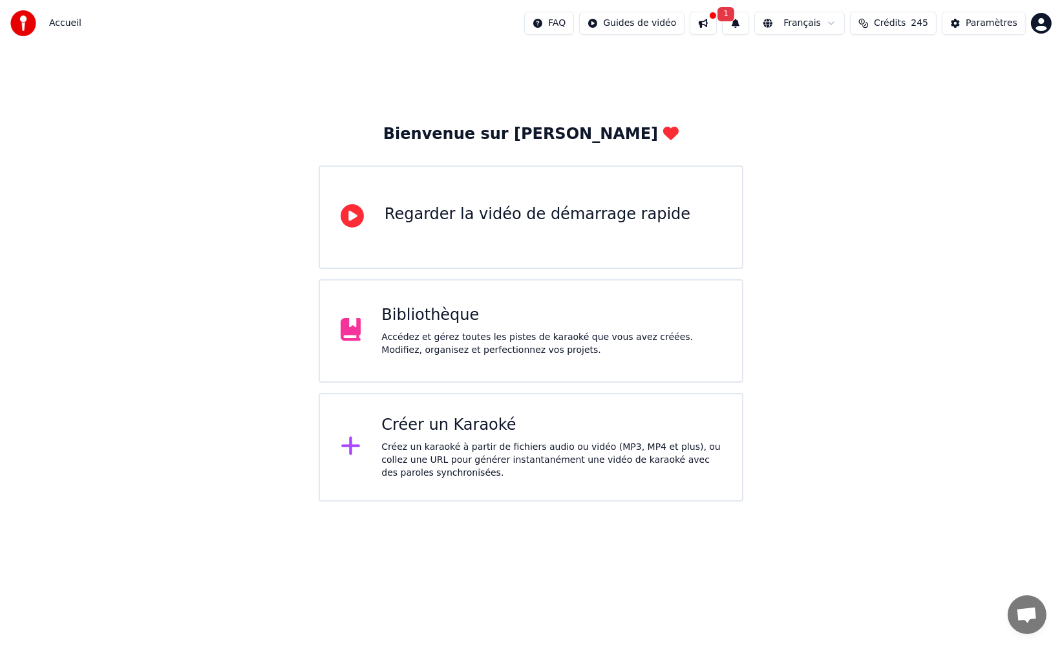
click at [429, 436] on div "Créer un Karaoké Créez un karaoké à partir de fichiers audio ou vidéo (MP3, MP4…" at bounding box center [551, 447] width 340 height 65
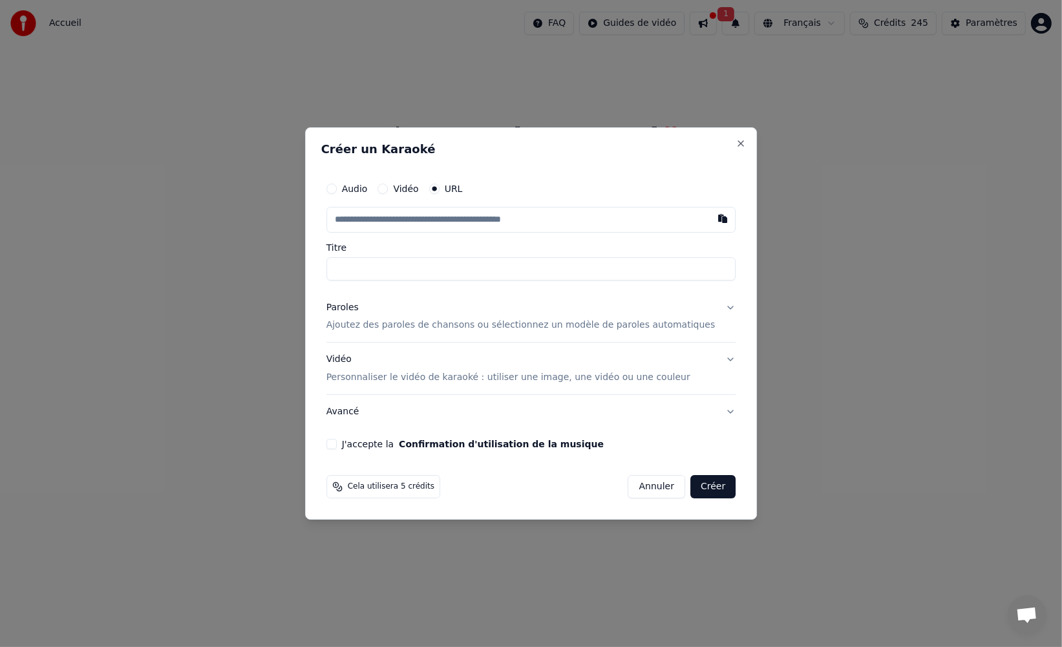
click at [408, 230] on input "text" at bounding box center [532, 220] width 410 height 26
type input "**********"
click at [385, 322] on p "Ajoutez des paroles de chansons ou sélectionnez un modèle de paroles automatiqu…" at bounding box center [521, 325] width 389 height 13
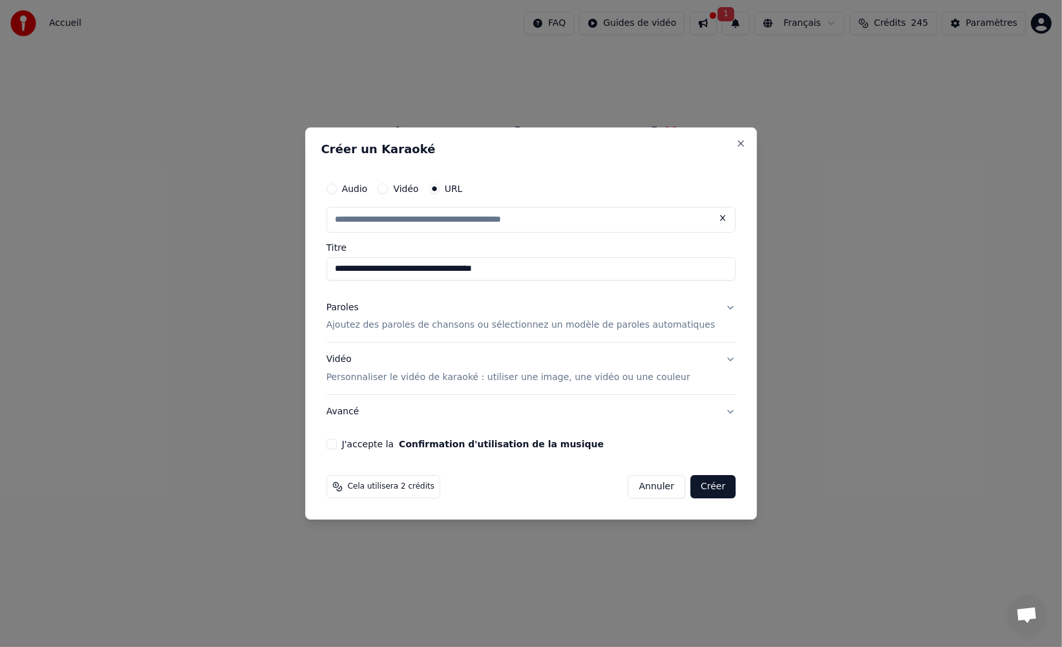
type input "**********"
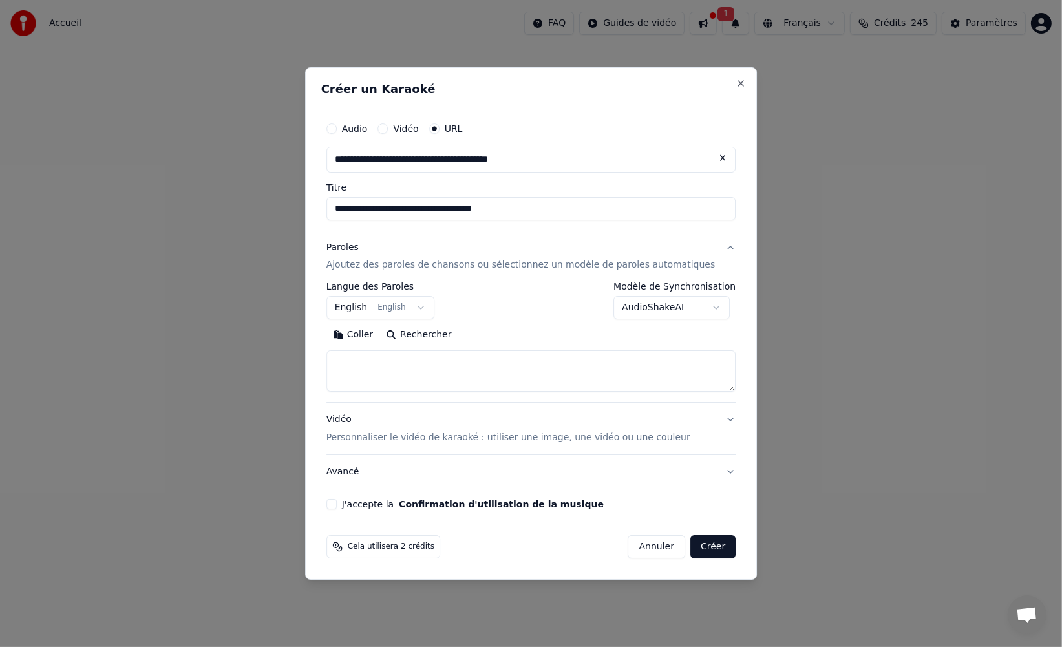
click at [414, 334] on button "Rechercher" at bounding box center [419, 335] width 78 height 21
click at [418, 209] on input "**********" at bounding box center [532, 208] width 410 height 23
type textarea "**********"
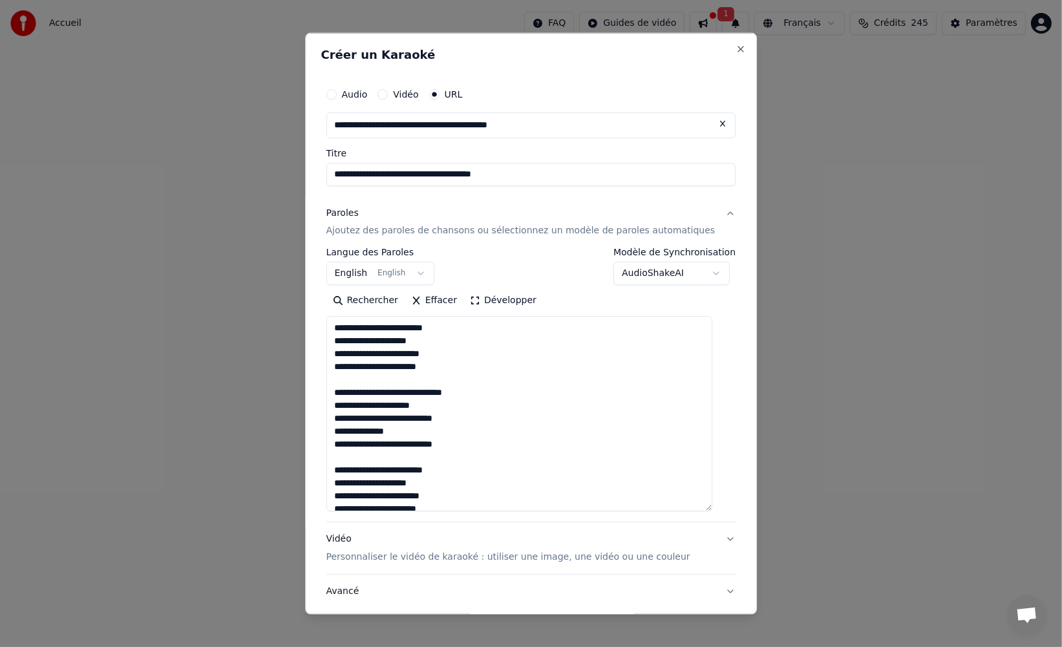
drag, startPoint x: 721, startPoint y: 389, endPoint x: 710, endPoint y: 465, distance: 76.4
click at [737, 499] on div "**********" at bounding box center [531, 323] width 453 height 583
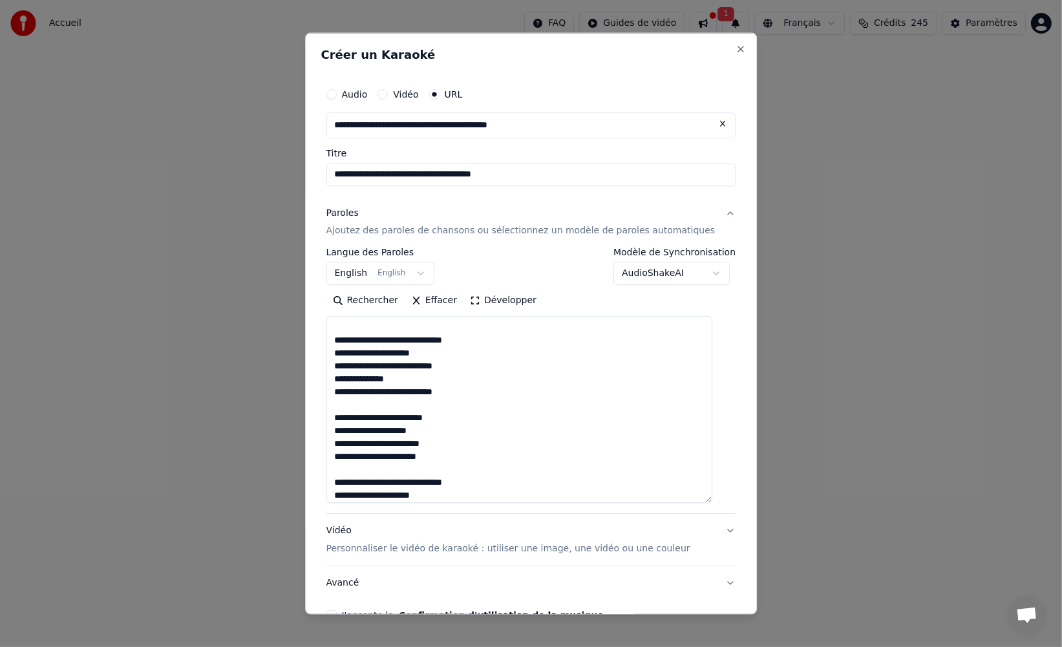
scroll to position [96, 0]
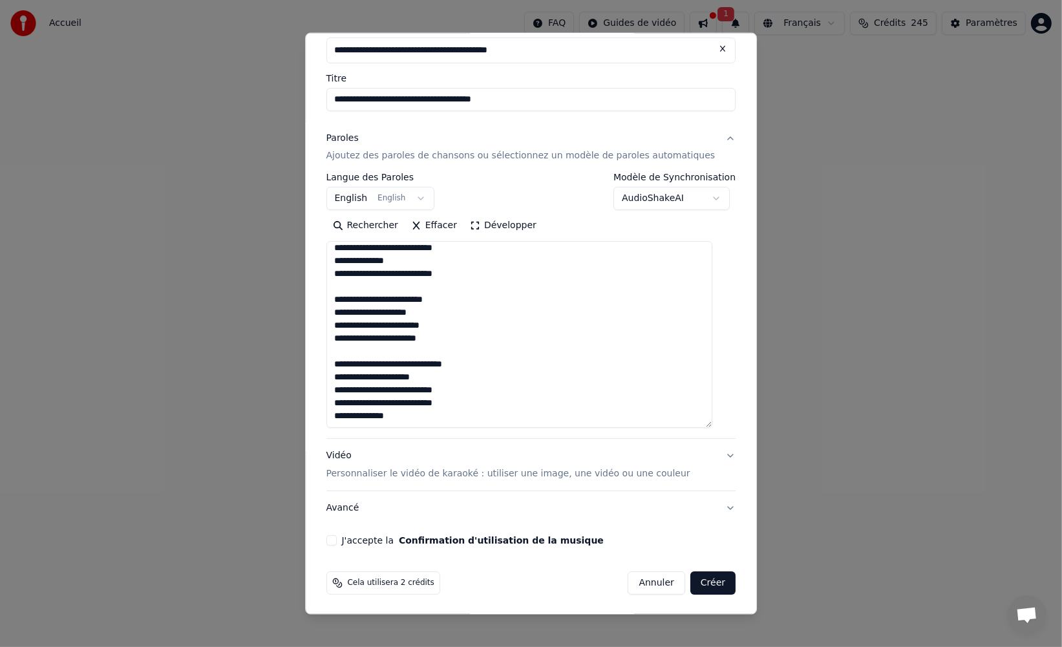
click at [354, 490] on div "**********" at bounding box center [532, 323] width 410 height 404
click at [354, 479] on p "Personnaliser le vidéo de karaoké : utiliser une image, une vidéo ou une couleur" at bounding box center [509, 473] width 364 height 13
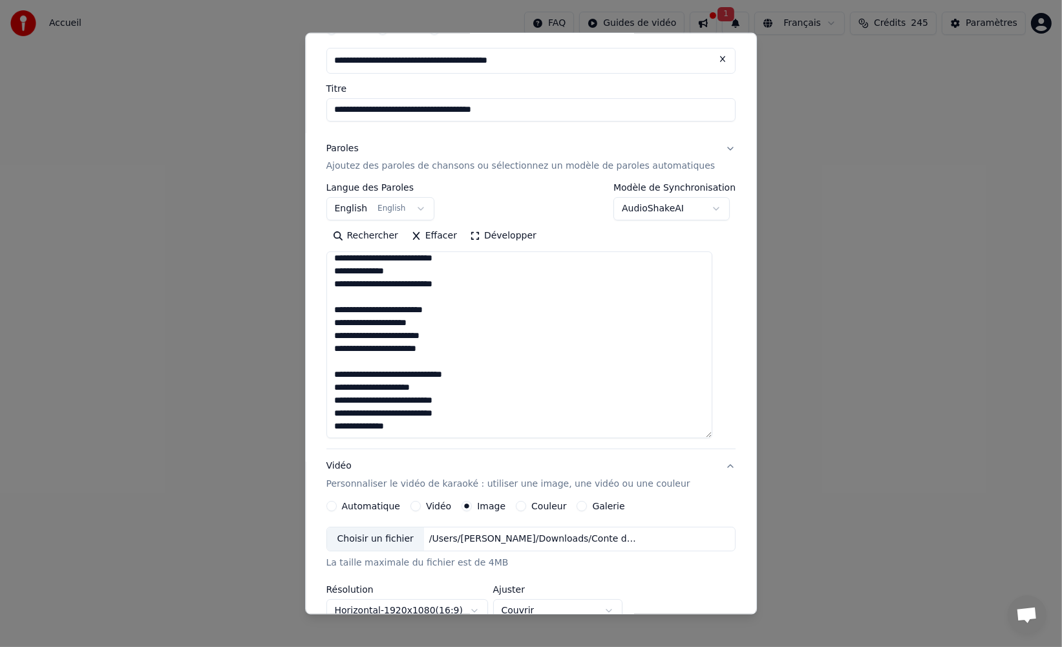
scroll to position [64, 0]
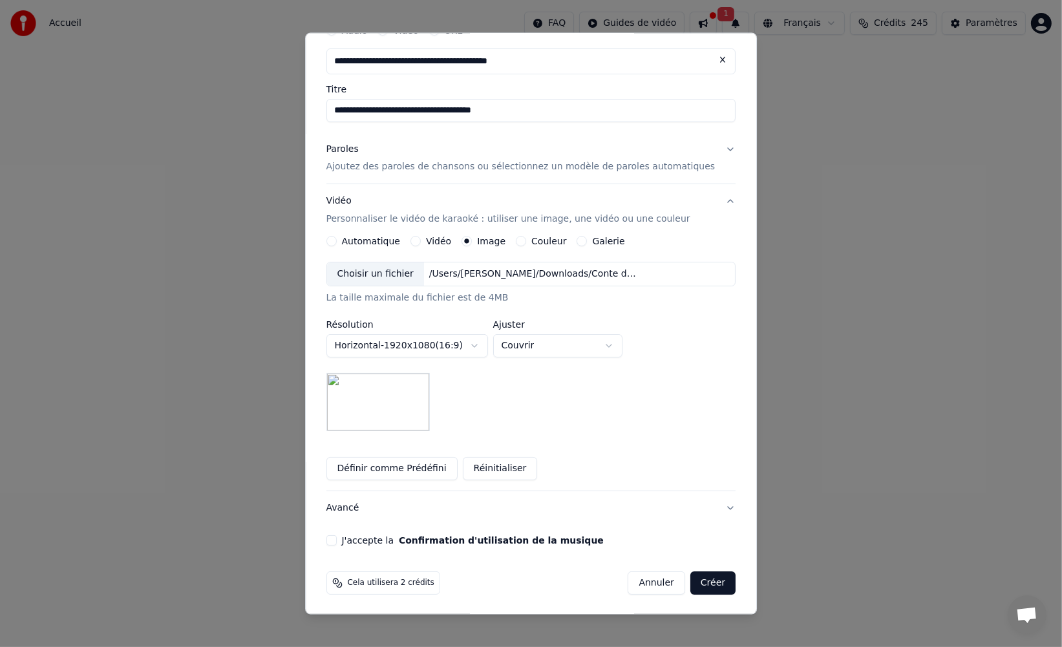
click at [337, 542] on button "J'accepte la Confirmation d'utilisation de la musique" at bounding box center [332, 540] width 10 height 10
click at [719, 588] on button "Créer" at bounding box center [713, 583] width 45 height 23
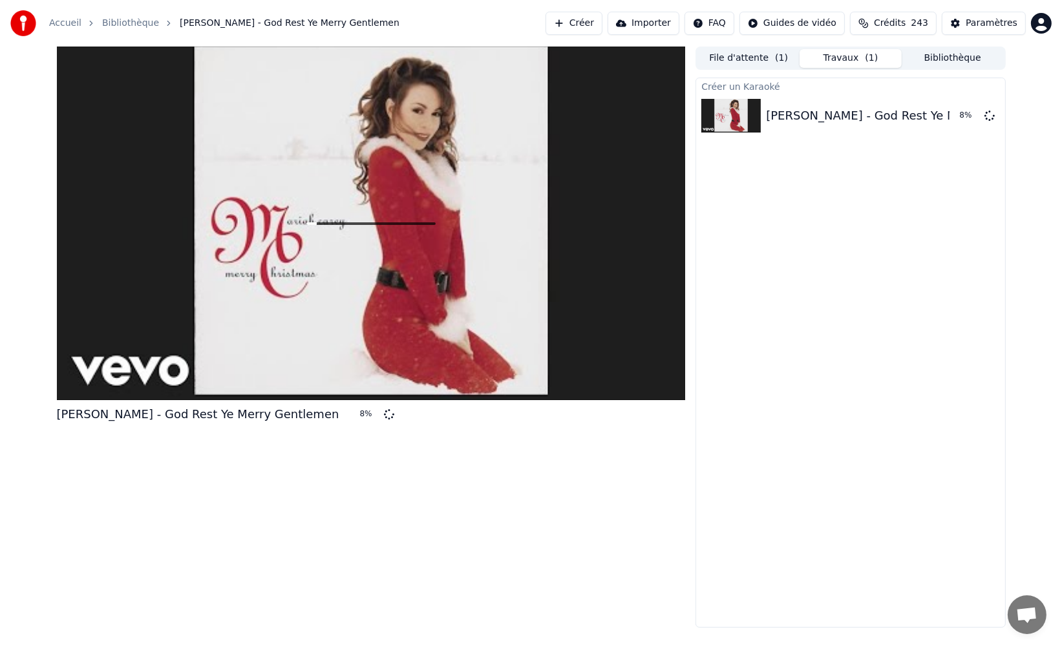
drag, startPoint x: 812, startPoint y: 201, endPoint x: 749, endPoint y: 135, distance: 91.5
click at [807, 192] on div "Créer un Karaoké [PERSON_NAME] - God Rest Ye Merry Gentlemen 8 %" at bounding box center [851, 353] width 310 height 550
click at [586, 23] on button "Créer" at bounding box center [574, 23] width 57 height 23
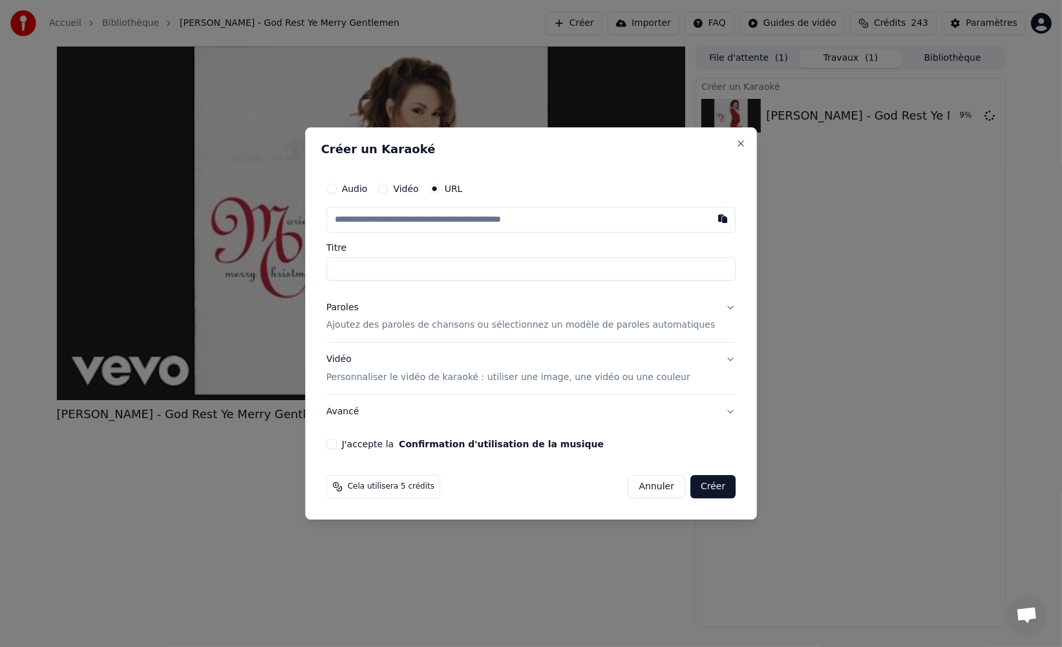
type input "**********"
click at [351, 263] on input "**********" at bounding box center [532, 268] width 410 height 23
type input "**********"
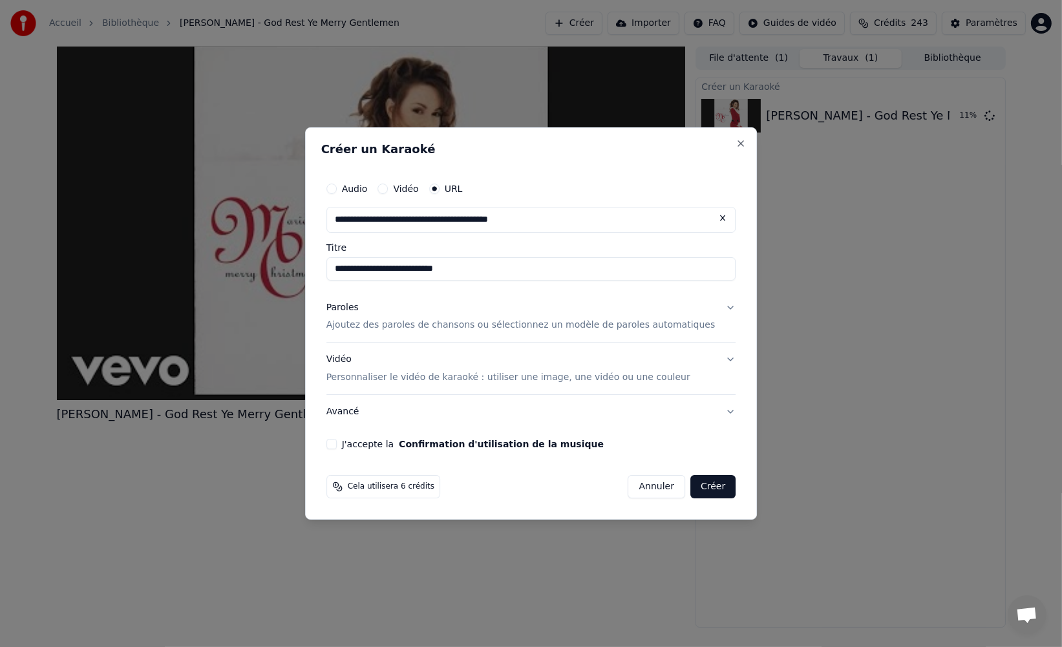
click at [362, 268] on input "**********" at bounding box center [532, 268] width 410 height 23
type input "**********"
click at [370, 327] on p "Ajoutez des paroles de chansons ou sélectionnez un modèle de paroles automatiqu…" at bounding box center [521, 325] width 389 height 13
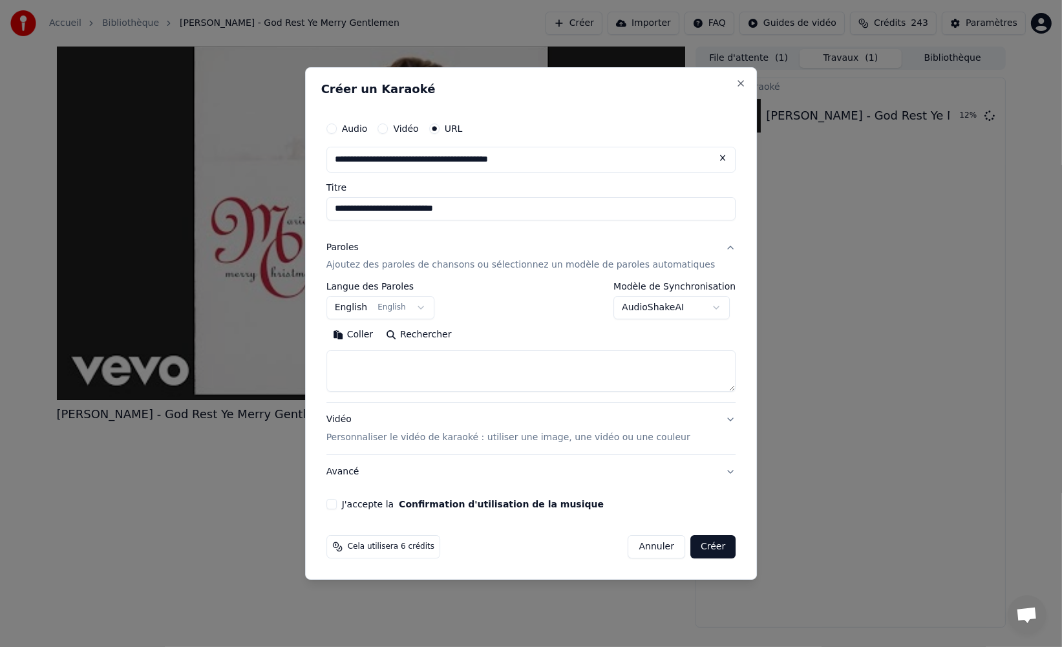
click at [424, 332] on button "Rechercher" at bounding box center [419, 335] width 78 height 21
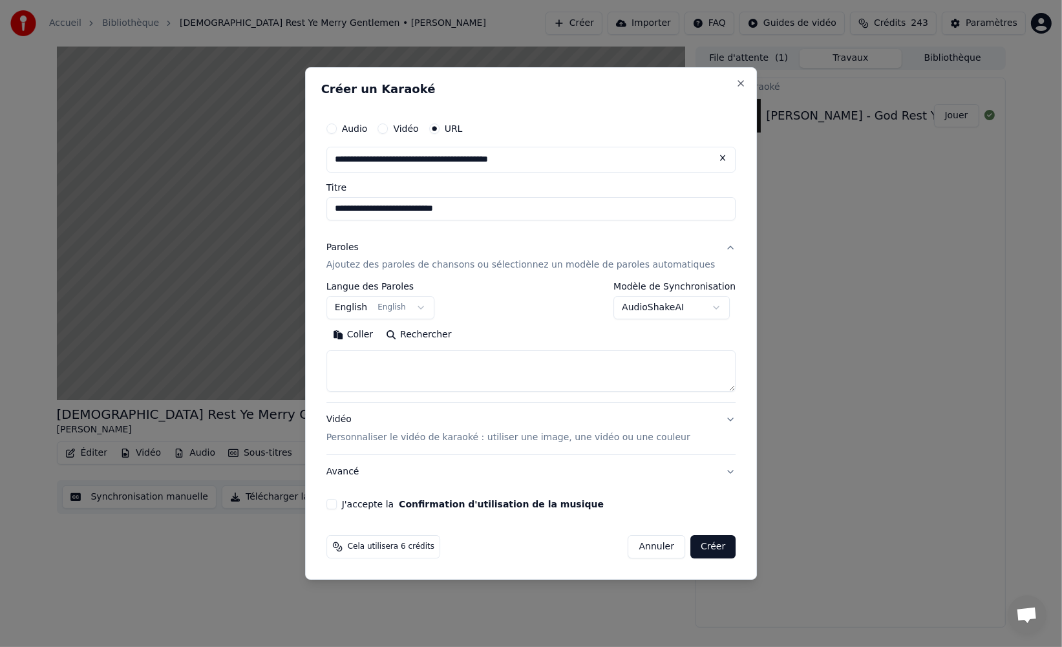
click at [506, 360] on textarea at bounding box center [532, 371] width 410 height 41
paste textarea "**********"
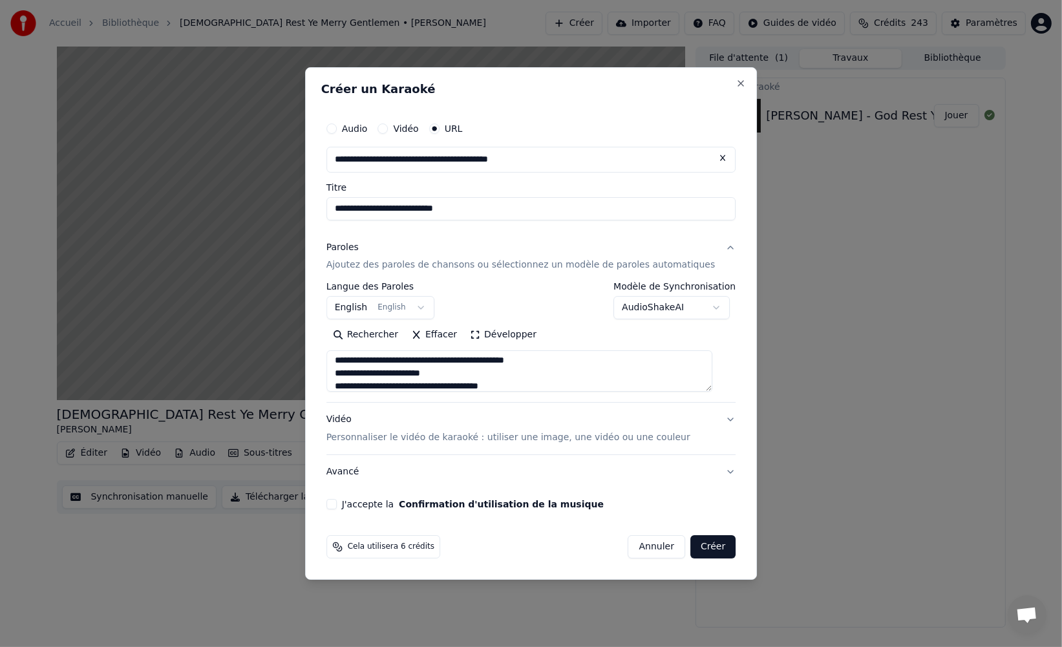
type textarea "**********"
click at [409, 434] on p "Personnaliser le vidéo de karaoké : utiliser une image, une vidéo ou une couleur" at bounding box center [509, 437] width 364 height 13
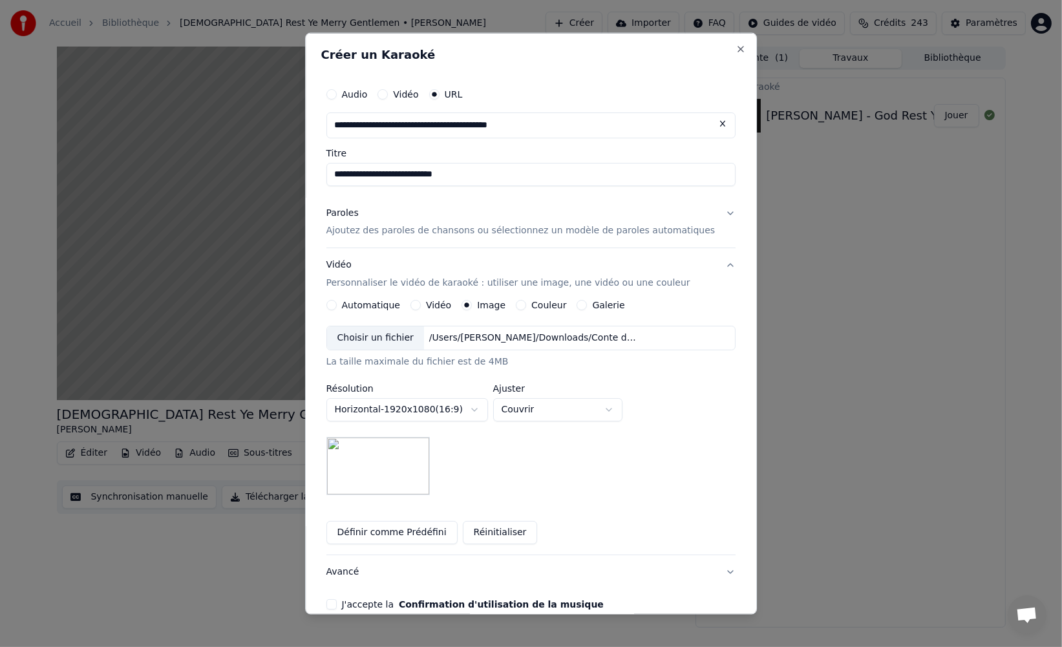
scroll to position [64, 0]
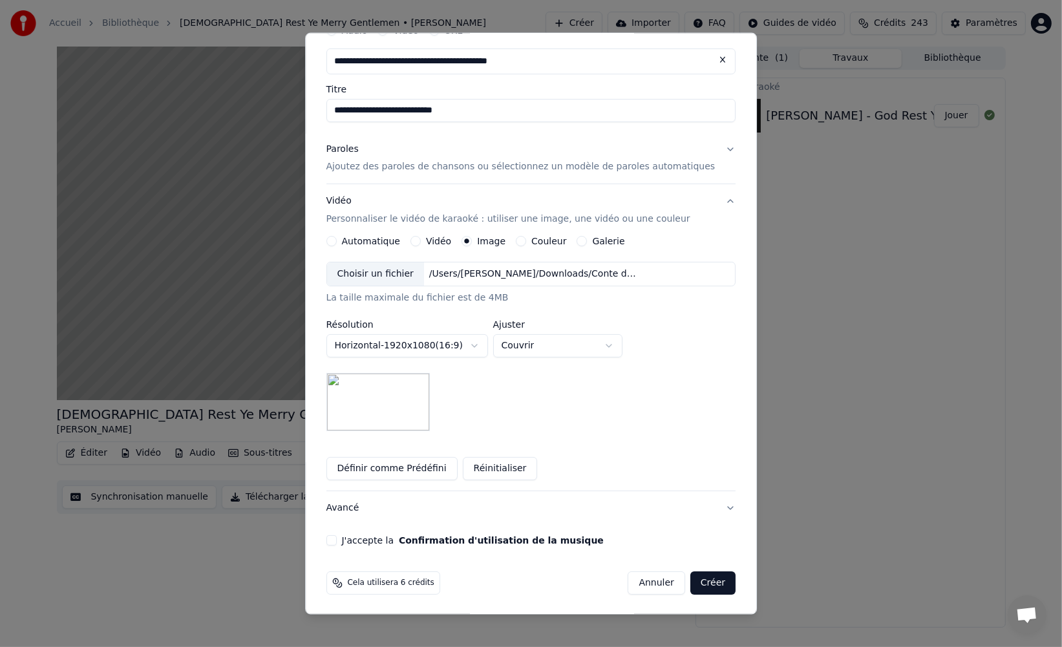
click at [350, 537] on div "J'accepte la Confirmation d'utilisation de la musique" at bounding box center [532, 540] width 410 height 10
click at [337, 543] on button "J'accepte la Confirmation d'utilisation de la musique" at bounding box center [332, 540] width 10 height 10
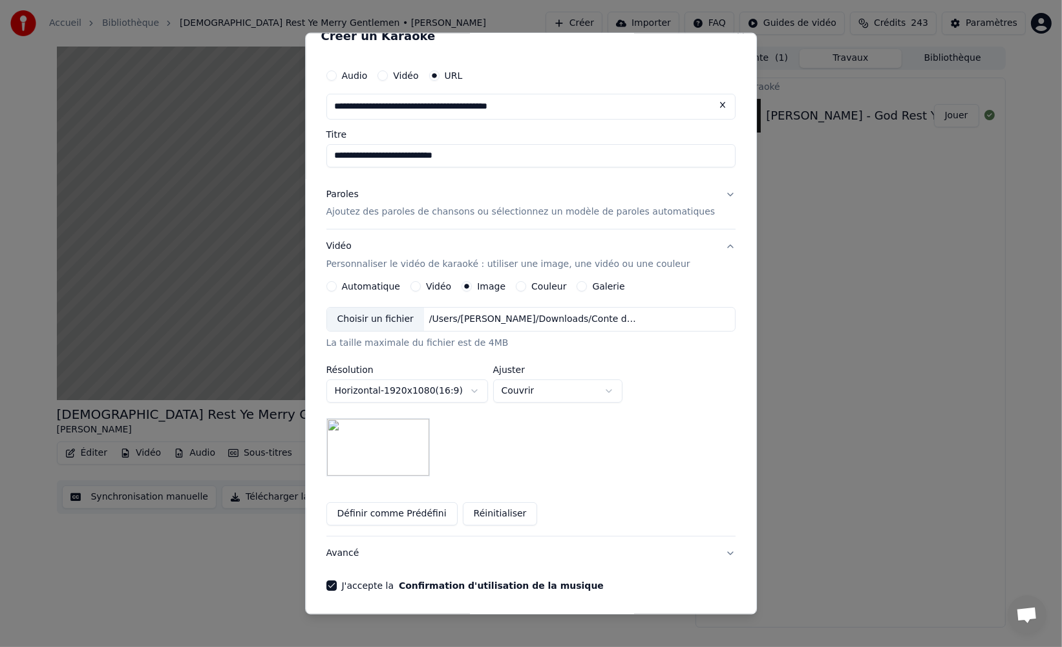
scroll to position [0, 0]
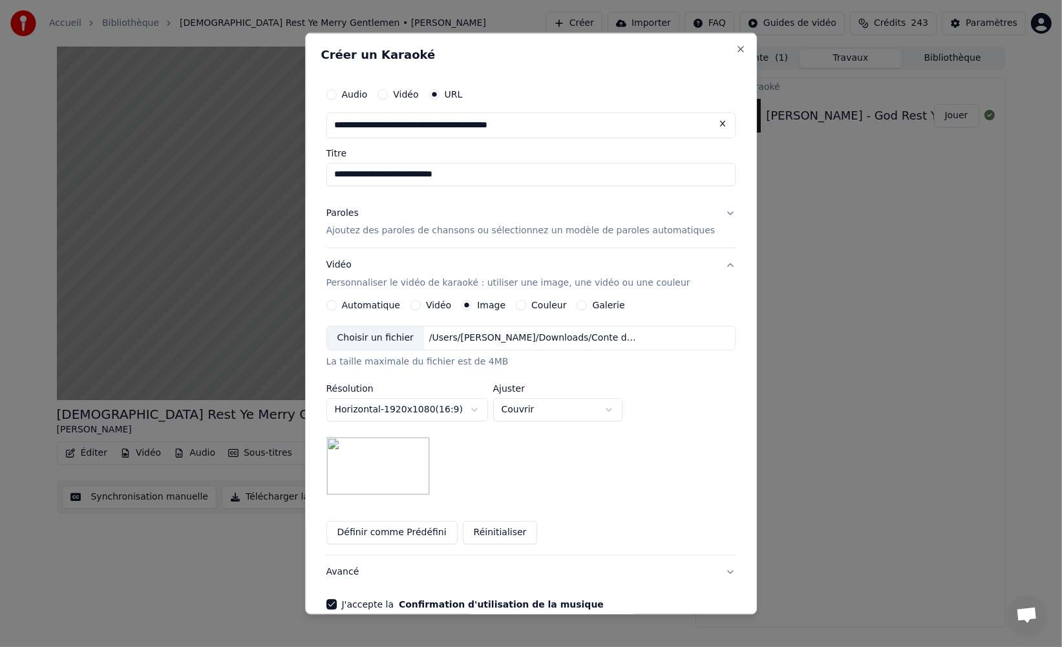
click at [405, 172] on input "**********" at bounding box center [532, 173] width 410 height 23
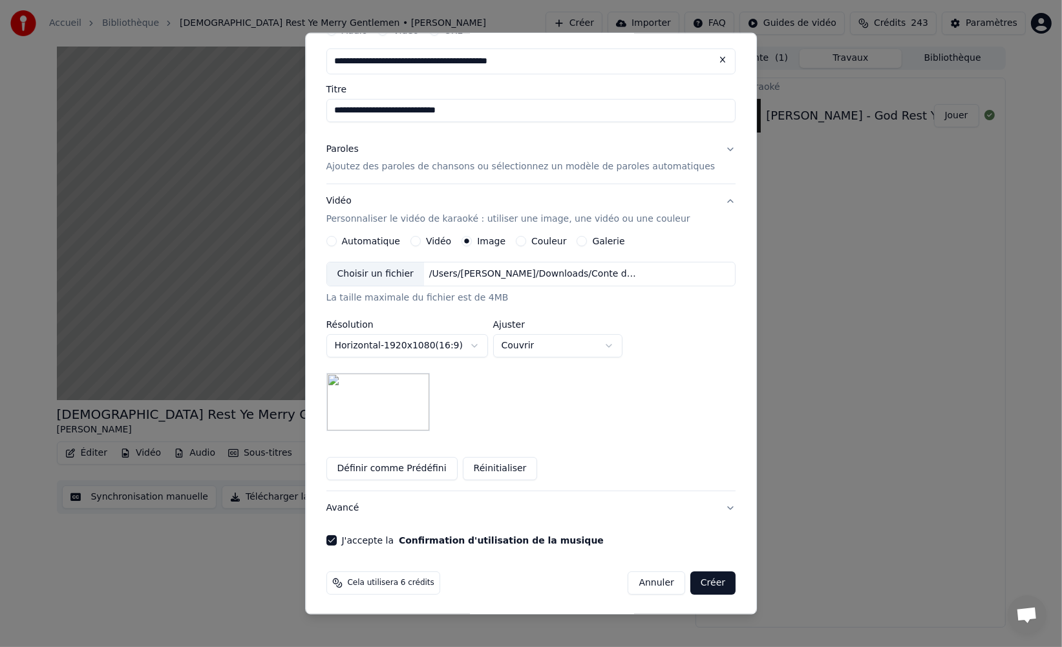
type input "**********"
drag, startPoint x: 699, startPoint y: 579, endPoint x: 667, endPoint y: 546, distance: 46.2
click at [699, 579] on button "Créer" at bounding box center [713, 583] width 45 height 23
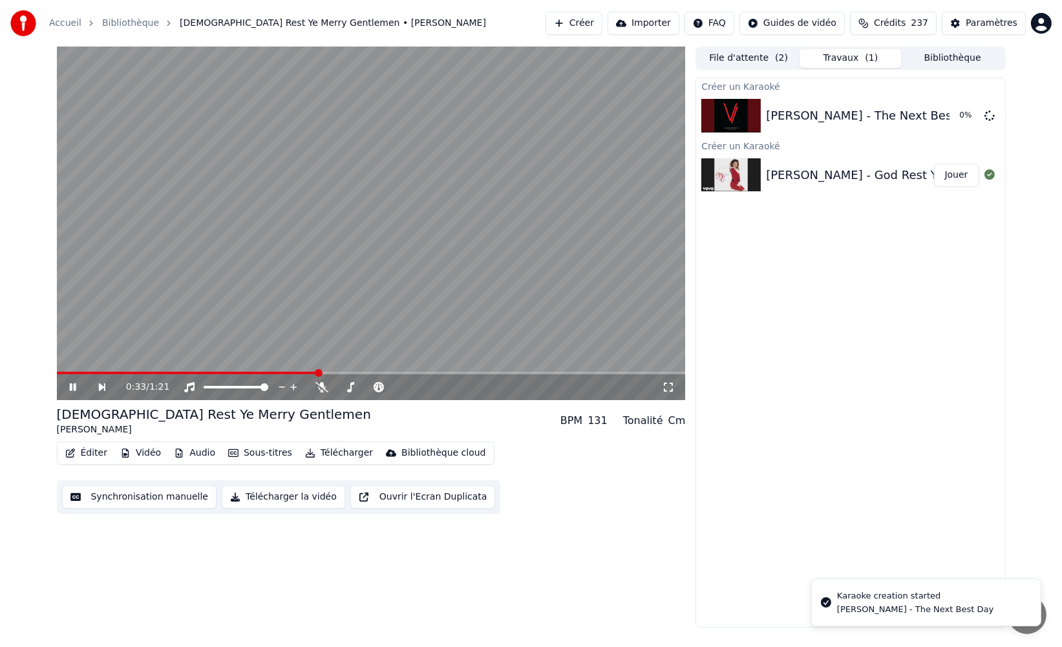
click at [187, 451] on button "Audio" at bounding box center [195, 453] width 52 height 18
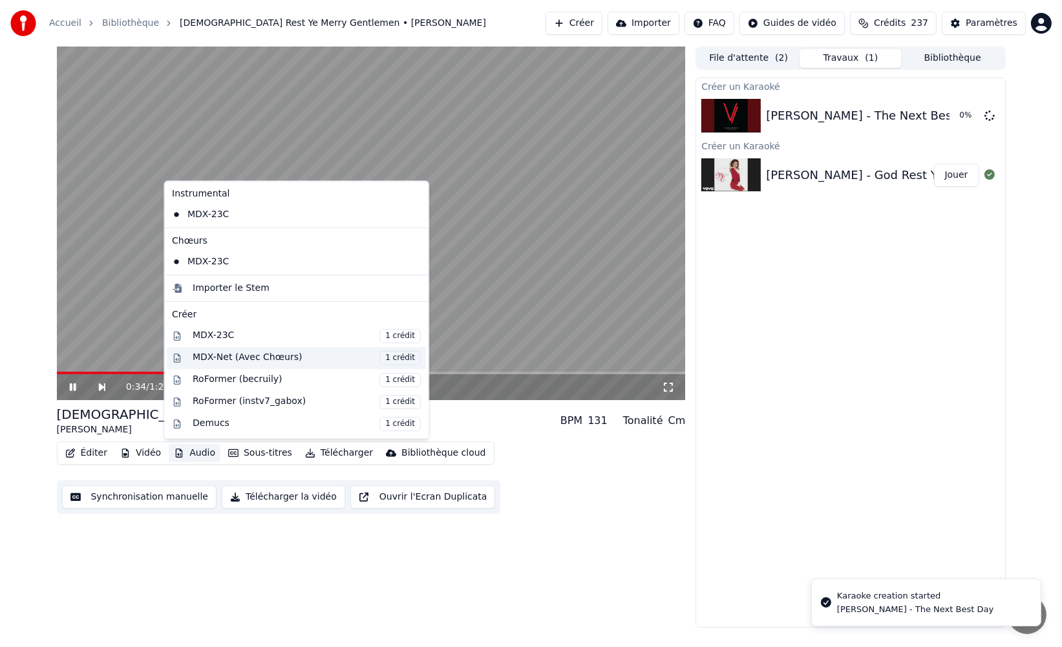
click at [309, 357] on div "MDX-Net (Avec Chœurs) 1 crédit" at bounding box center [307, 358] width 228 height 14
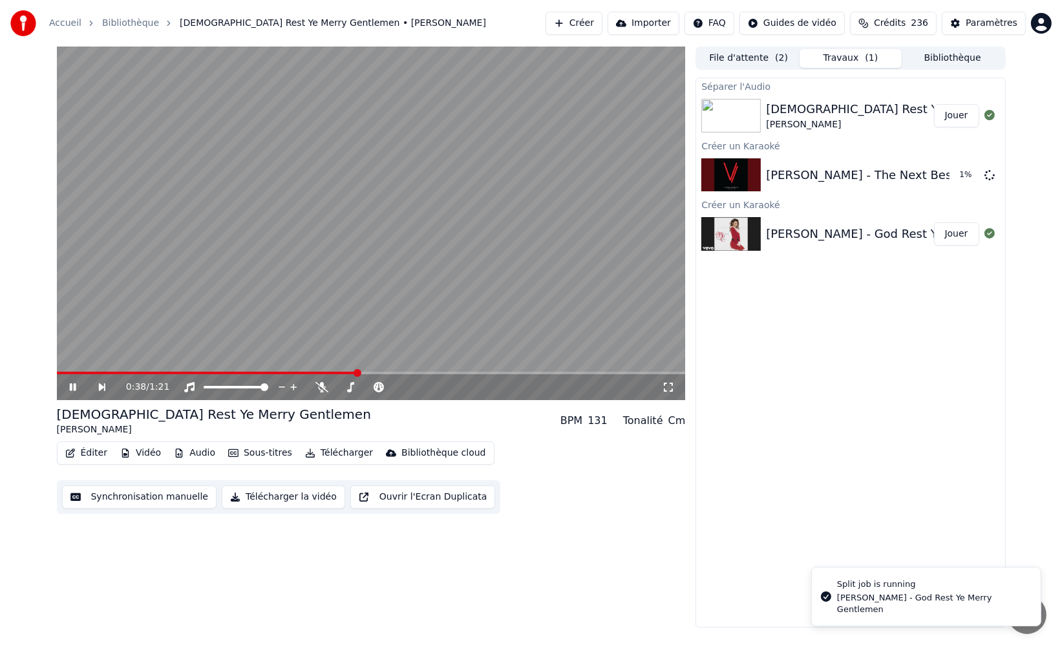
drag, startPoint x: 788, startPoint y: 443, endPoint x: 764, endPoint y: 403, distance: 46.7
drag, startPoint x: 769, startPoint y: 399, endPoint x: 766, endPoint y: 392, distance: 7.6
drag, startPoint x: 757, startPoint y: 361, endPoint x: 447, endPoint y: 360, distance: 310.4
click at [751, 361] on div "Séparer l'Audio [DEMOGRAPHIC_DATA] Rest Ye Merry Gentlemen [PERSON_NAME] Jouer …" at bounding box center [851, 353] width 310 height 550
drag, startPoint x: 120, startPoint y: 371, endPoint x: 39, endPoint y: 368, distance: 80.9
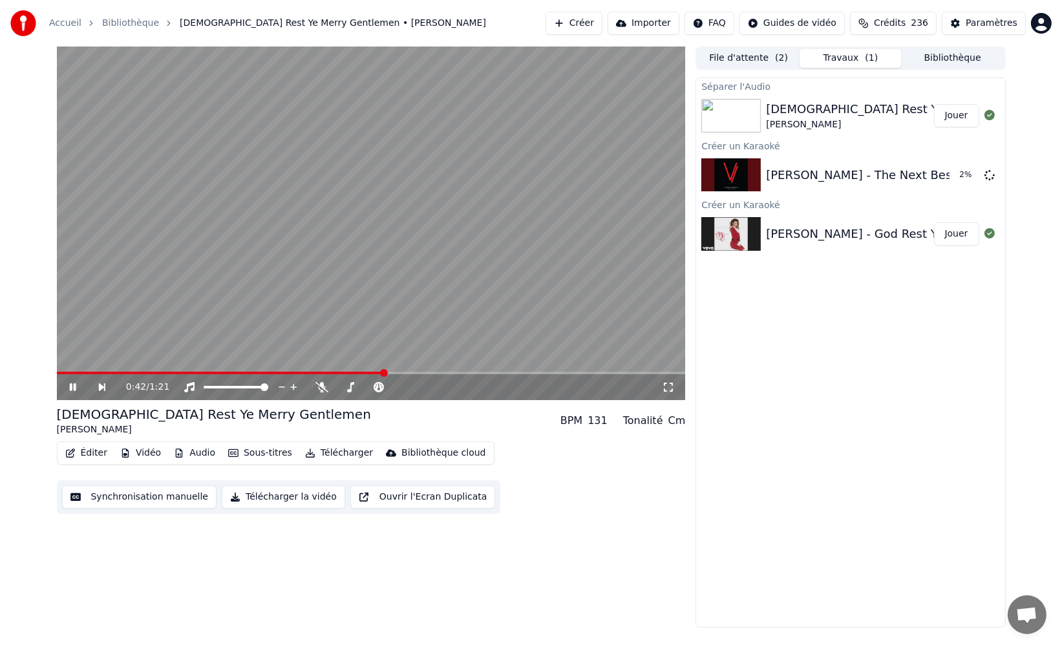
click at [39, 368] on div "0:42 / 1:21 God Rest Ye Merry Gentlemen [PERSON_NAME] BPM 131 Tonalité Cm Édite…" at bounding box center [531, 337] width 1062 height 581
drag, startPoint x: 60, startPoint y: 374, endPoint x: 41, endPoint y: 371, distance: 19.0
click at [41, 371] on div "0:42 / 1:21 God Rest Ye Merry Gentlemen [PERSON_NAME] BPM 131 Tonalité Cm Édite…" at bounding box center [531, 337] width 1062 height 581
click at [57, 372] on span at bounding box center [57, 373] width 0 height 3
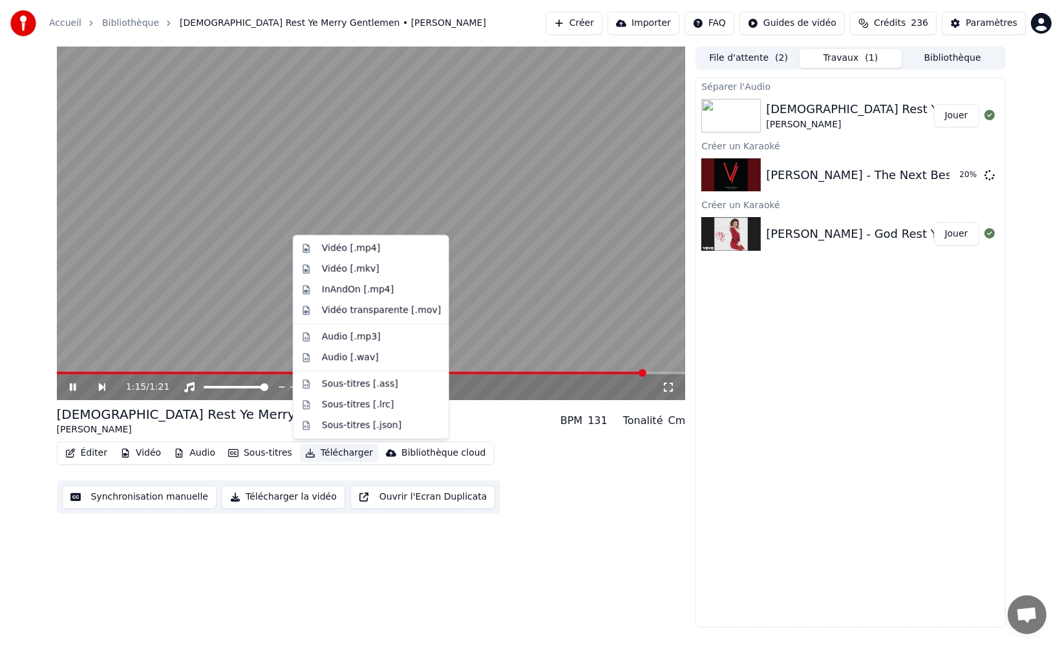
click at [339, 458] on button "Télécharger" at bounding box center [339, 453] width 78 height 18
click at [375, 252] on div "Vidéo [.mp4]" at bounding box center [351, 248] width 58 height 13
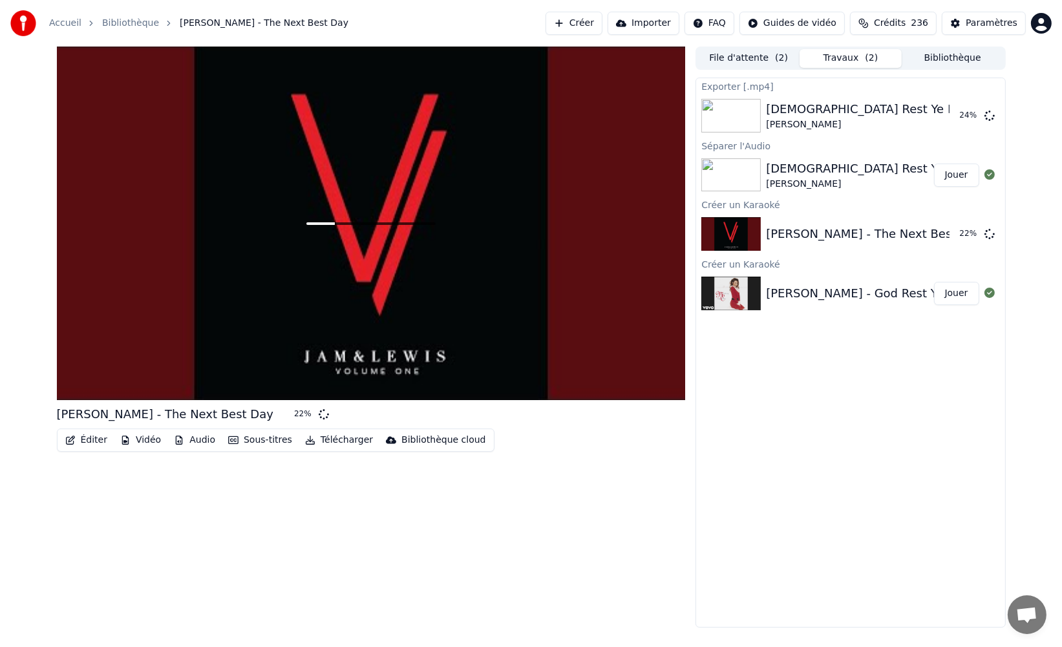
click at [818, 464] on div "Exporter [.mp4] God Rest Ye Merry Gentlemen [PERSON_NAME] 24 % Séparer l'Audio …" at bounding box center [851, 353] width 310 height 550
drag, startPoint x: 810, startPoint y: 450, endPoint x: 797, endPoint y: 444, distance: 15.0
drag, startPoint x: 775, startPoint y: 430, endPoint x: 758, endPoint y: 403, distance: 31.4
click at [774, 430] on div "Exporter [.mp4] God Rest Ye Merry Gentlemen [PERSON_NAME] 30 % Séparer l'Audio …" at bounding box center [851, 353] width 310 height 550
drag, startPoint x: 757, startPoint y: 381, endPoint x: 764, endPoint y: 383, distance: 8.0
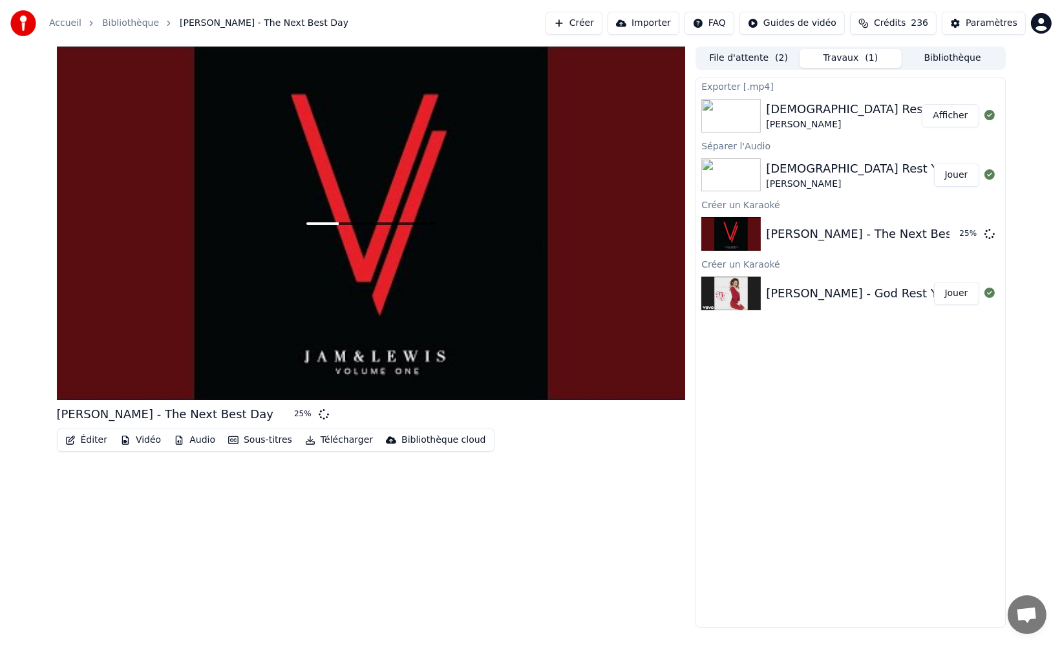
click at [757, 381] on div "Exporter [.mp4] God Rest Ye Merry Gentlemen [PERSON_NAME] Afficher Séparer l'Au…" at bounding box center [851, 353] width 310 height 550
drag, startPoint x: 788, startPoint y: 389, endPoint x: 760, endPoint y: 365, distance: 37.6
drag, startPoint x: 760, startPoint y: 365, endPoint x: 905, endPoint y: 160, distance: 251.4
click at [768, 349] on div "Exporter [.mp4] God Rest Ye Merry Gentlemen [PERSON_NAME] Afficher Séparer l'Au…" at bounding box center [851, 353] width 310 height 550
click at [945, 58] on button "Bibliothèque" at bounding box center [953, 58] width 102 height 19
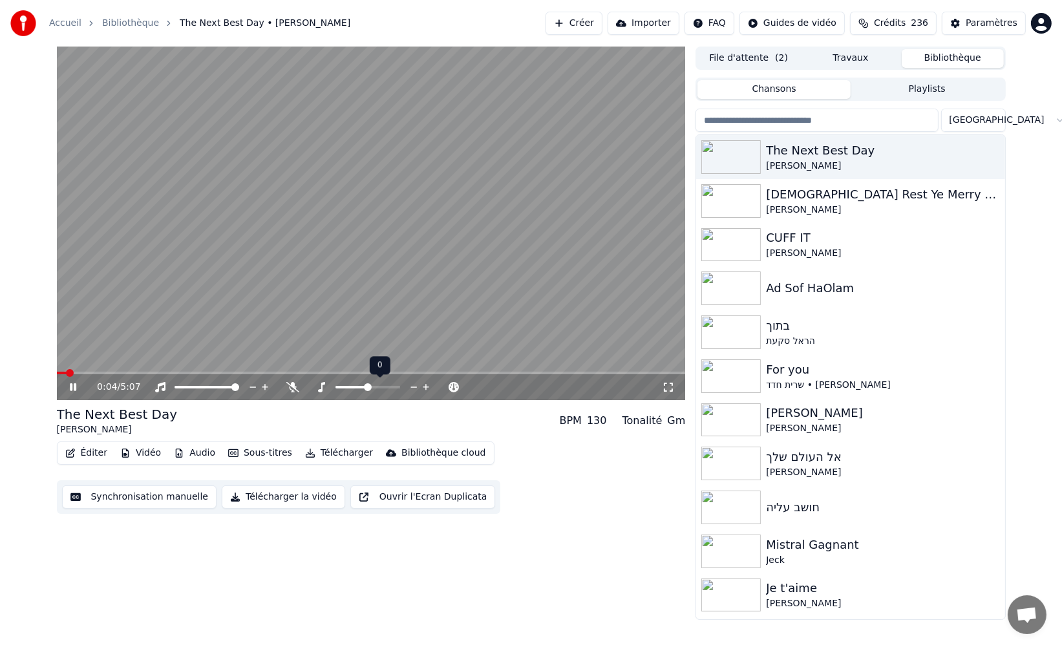
click at [424, 389] on icon at bounding box center [426, 387] width 12 height 13
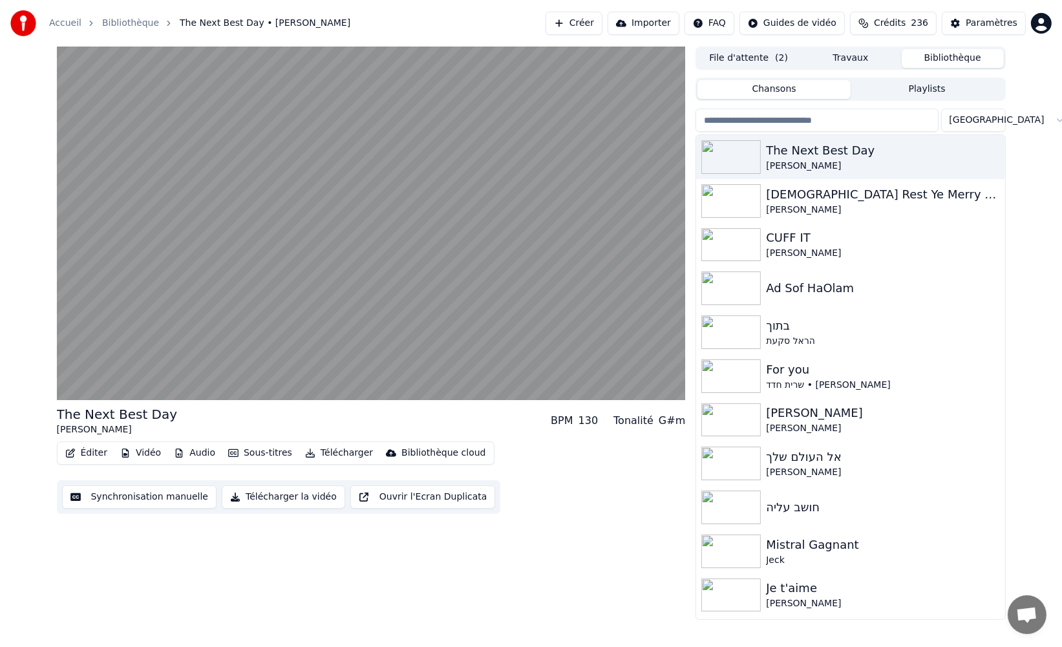
click at [921, 22] on span "236" at bounding box center [919, 23] width 17 height 13
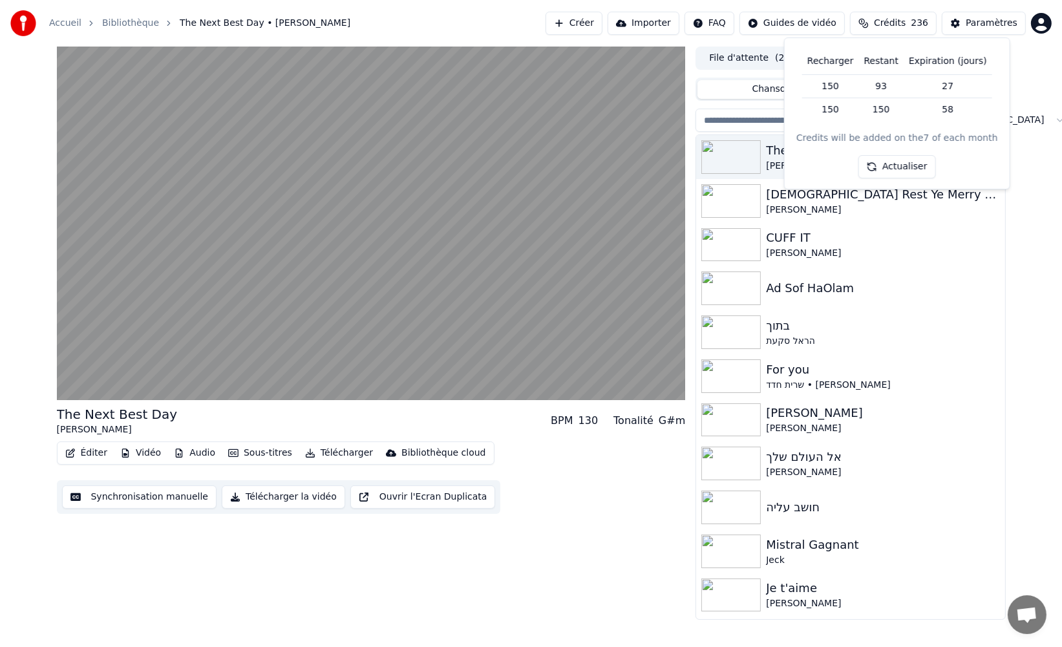
click at [921, 22] on span "236" at bounding box center [919, 23] width 17 height 13
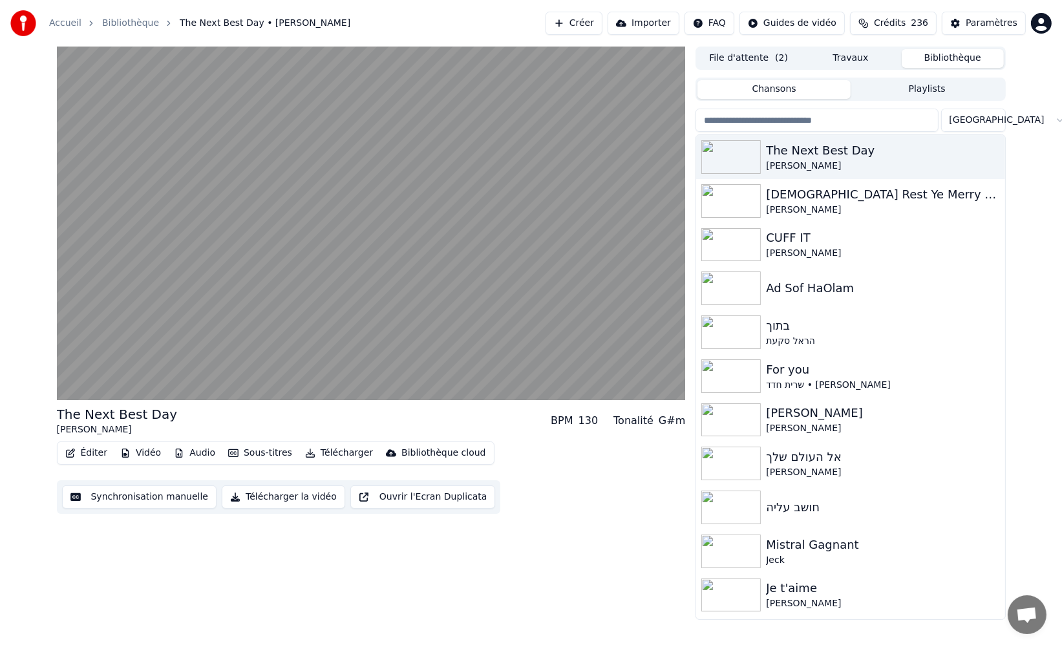
drag, startPoint x: 918, startPoint y: 22, endPoint x: 892, endPoint y: 20, distance: 25.9
click at [892, 20] on span "Crédits" at bounding box center [890, 23] width 32 height 13
click at [1043, 208] on div "The Next Best Day [PERSON_NAME] BPM 130 Tonalité G#m Éditer Vidéo Audio Sous-ti…" at bounding box center [531, 334] width 1062 height 574
click at [1039, 184] on div "The Next Best Day [PERSON_NAME] BPM 130 Tonalité G#m Éditer Vidéo Audio Sous-ti…" at bounding box center [531, 334] width 1062 height 574
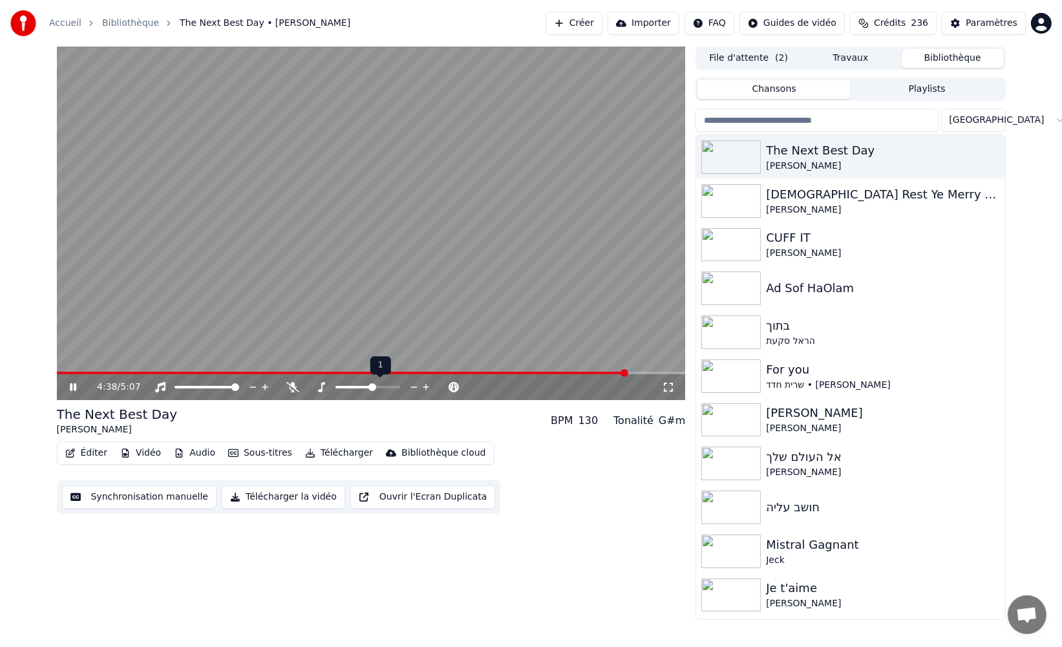
click at [425, 389] on icon at bounding box center [426, 387] width 12 height 13
click at [465, 372] on span at bounding box center [345, 373] width 576 height 3
drag, startPoint x: 327, startPoint y: 436, endPoint x: 339, endPoint y: 454, distance: 22.2
click at [328, 438] on div "The Next Best Day [PERSON_NAME] BPM 130 Tonalité A Éditer Vidéo Audio Sous-titr…" at bounding box center [371, 459] width 629 height 109
click at [339, 454] on button "Télécharger" at bounding box center [339, 453] width 78 height 18
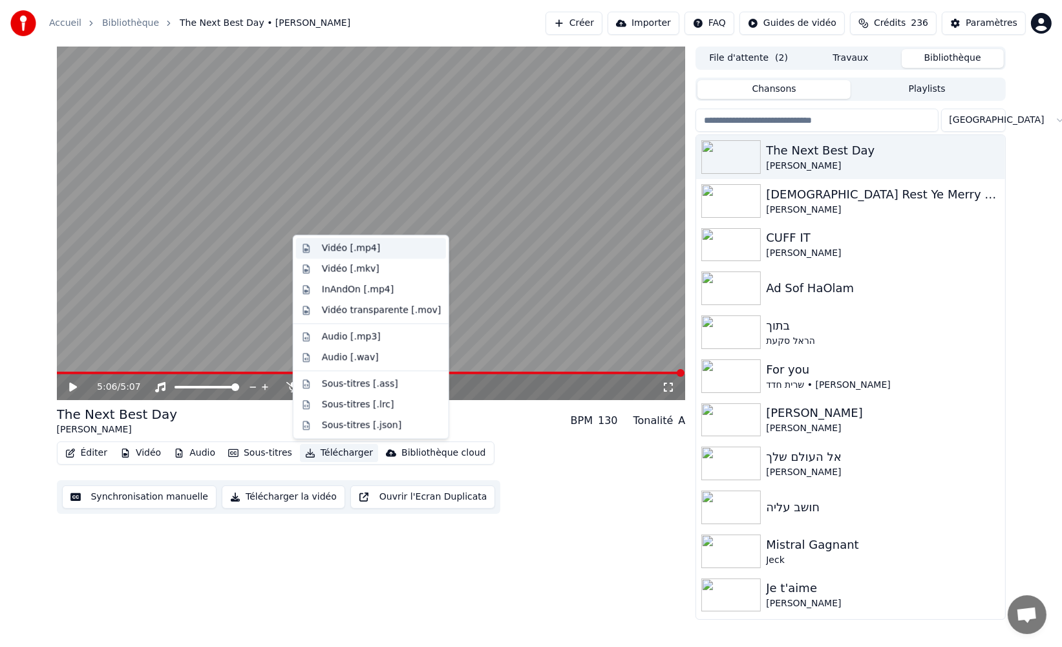
click at [369, 249] on div "Vidéo [.mp4]" at bounding box center [351, 248] width 58 height 13
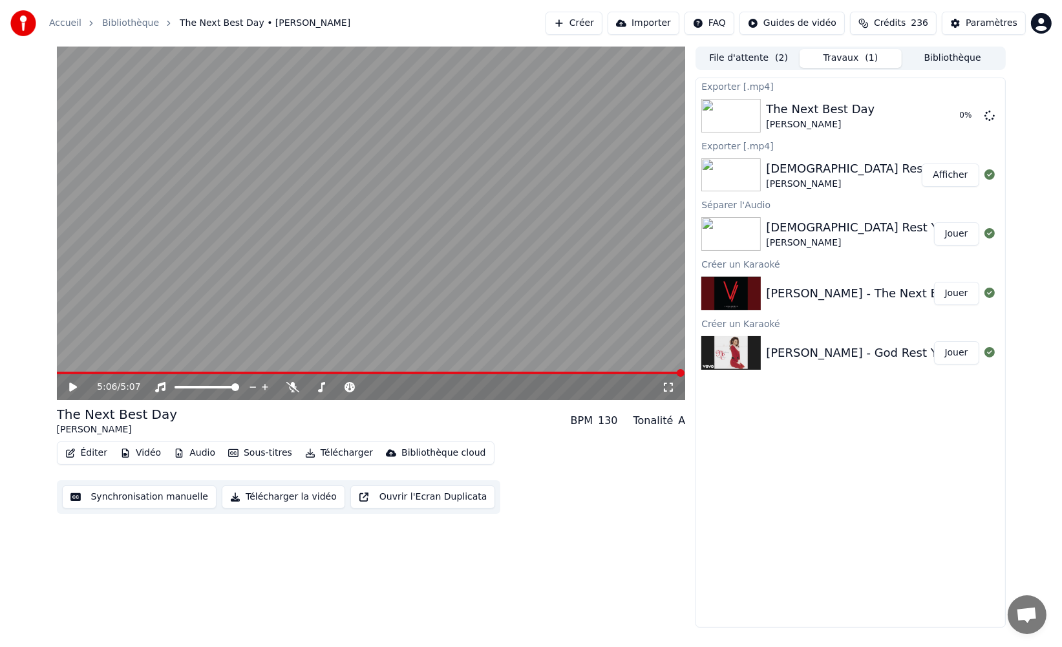
click at [937, 54] on button "Bibliothèque" at bounding box center [953, 58] width 102 height 19
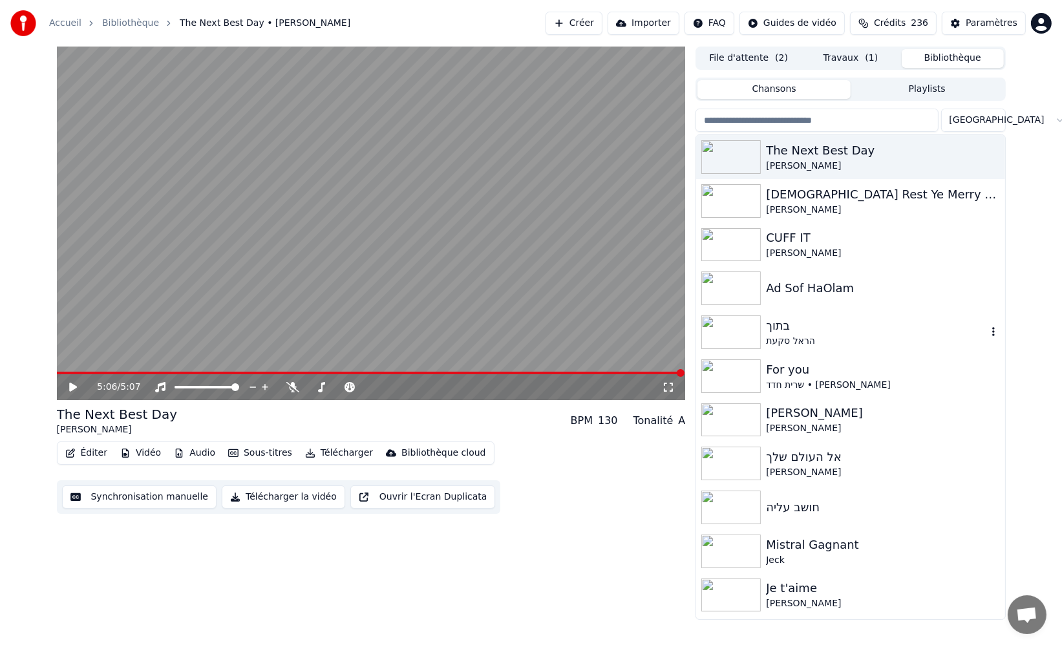
click at [853, 334] on div "בתוך" at bounding box center [876, 326] width 220 height 18
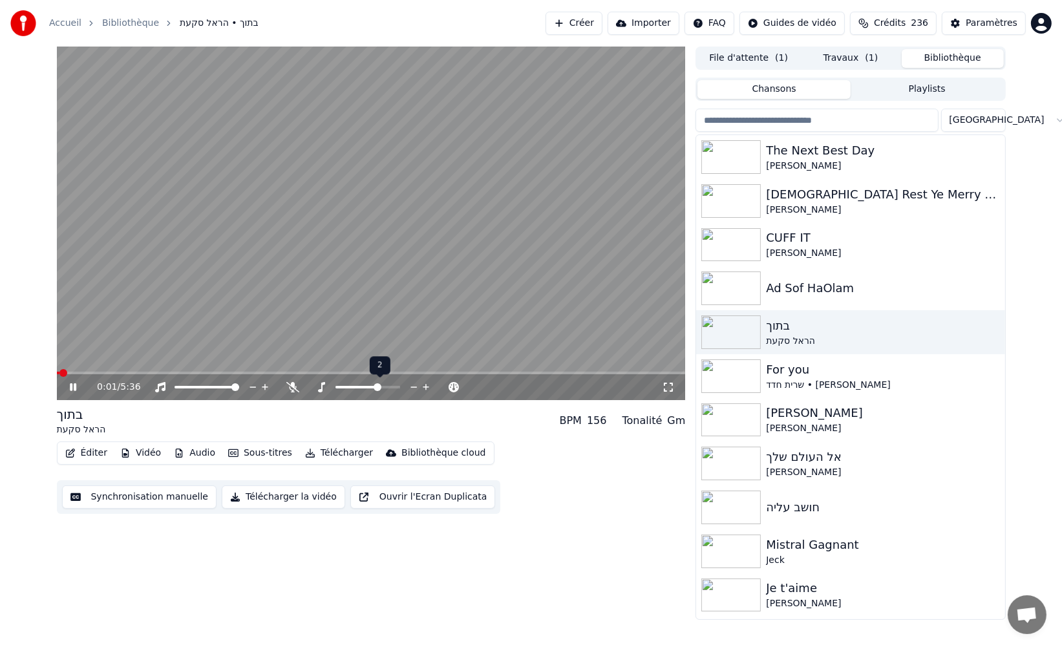
click at [409, 389] on icon at bounding box center [414, 387] width 12 height 13
click at [421, 387] on icon at bounding box center [426, 387] width 12 height 13
click at [425, 387] on icon at bounding box center [426, 387] width 12 height 13
click at [416, 386] on icon at bounding box center [414, 387] width 12 height 13
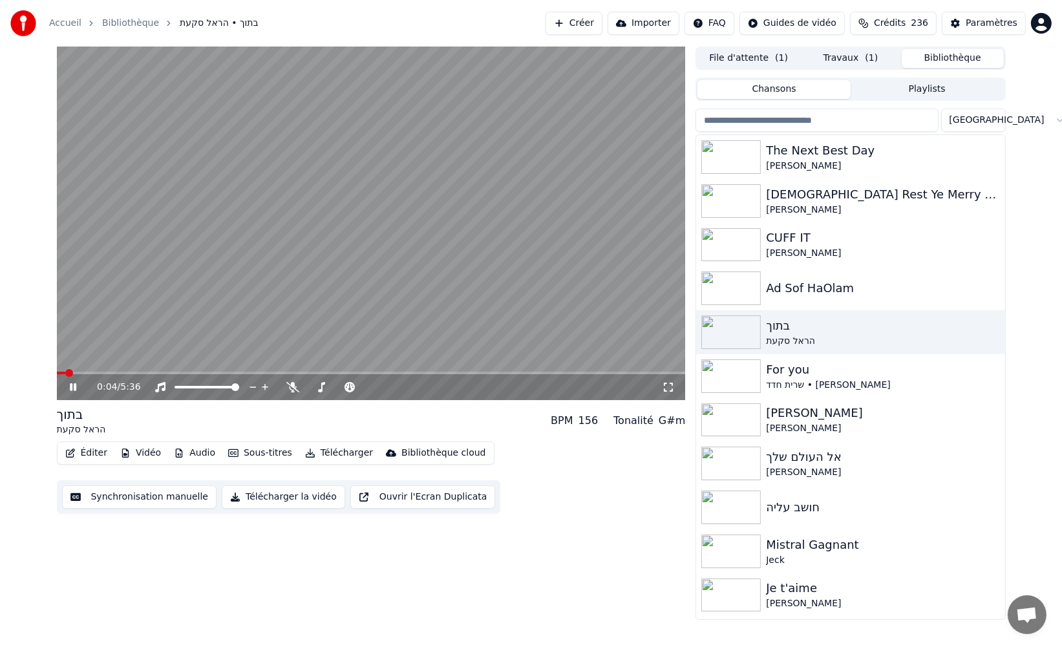
click at [343, 371] on video at bounding box center [371, 224] width 629 height 354
click at [345, 372] on span at bounding box center [371, 373] width 629 height 3
click at [339, 343] on video at bounding box center [371, 224] width 629 height 354
click at [358, 387] on span at bounding box center [358, 387] width 8 height 8
drag, startPoint x: 396, startPoint y: 409, endPoint x: 367, endPoint y: 417, distance: 30.9
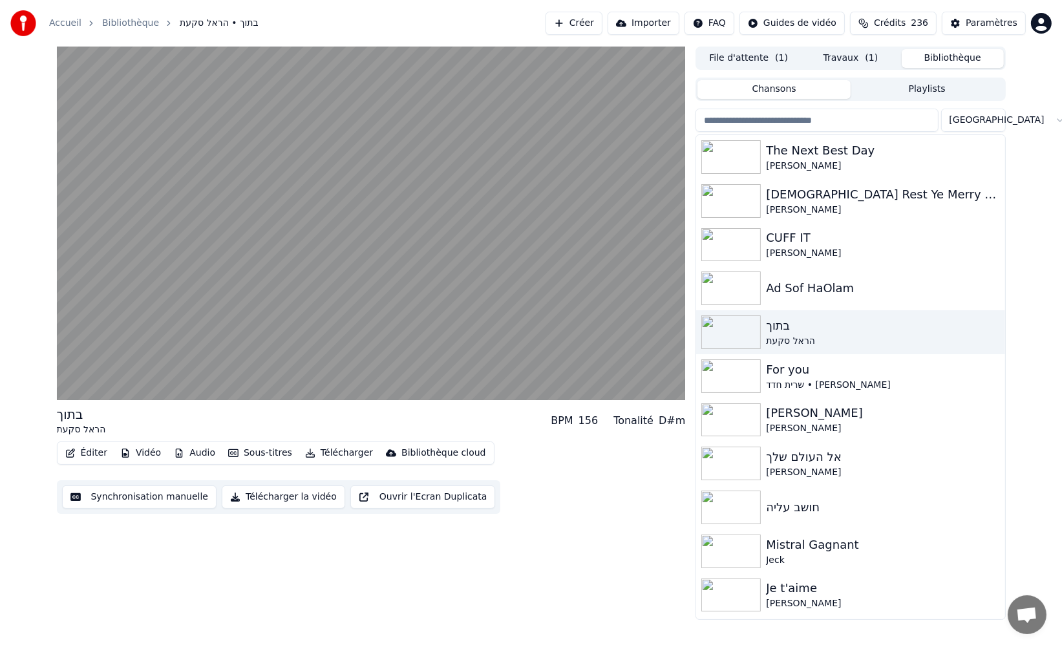
drag, startPoint x: 342, startPoint y: 412, endPoint x: 321, endPoint y: 409, distance: 21.6
click at [321, 409] on div "בתוך הראל סקעת BPM 156 Tonalité D#m" at bounding box center [371, 420] width 629 height 31
drag, startPoint x: 316, startPoint y: 411, endPoint x: 308, endPoint y: 411, distance: 7.8
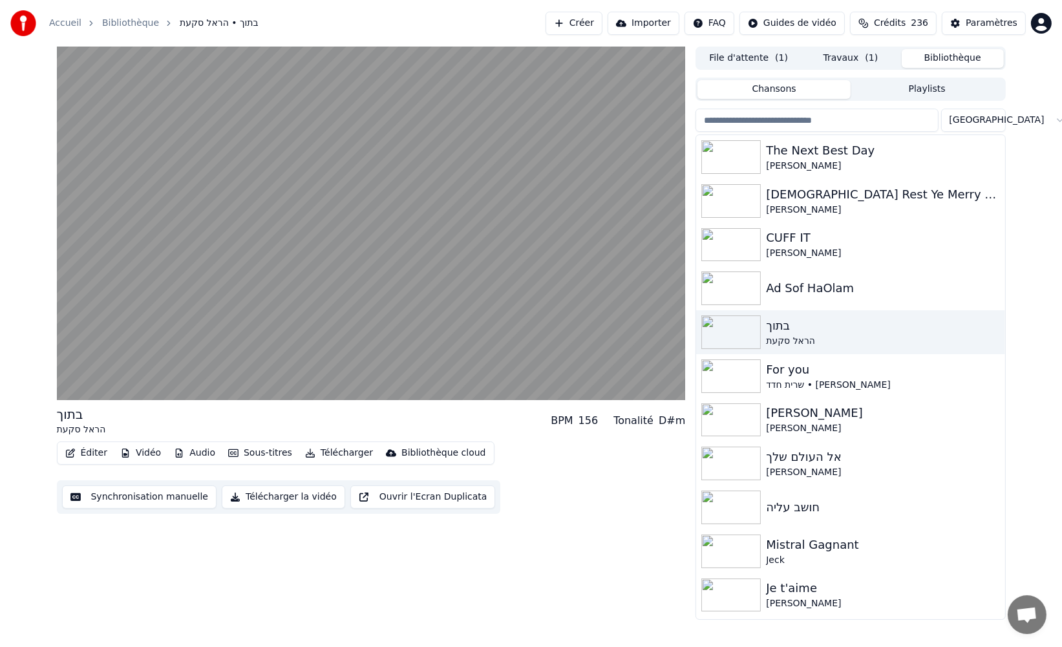
click at [312, 411] on div "בתוך הראל סקעת BPM 156 Tonalité D#m" at bounding box center [371, 420] width 629 height 31
click at [308, 409] on div "בתוך הראל סקעת BPM 156 Tonalité D#m" at bounding box center [371, 420] width 629 height 31
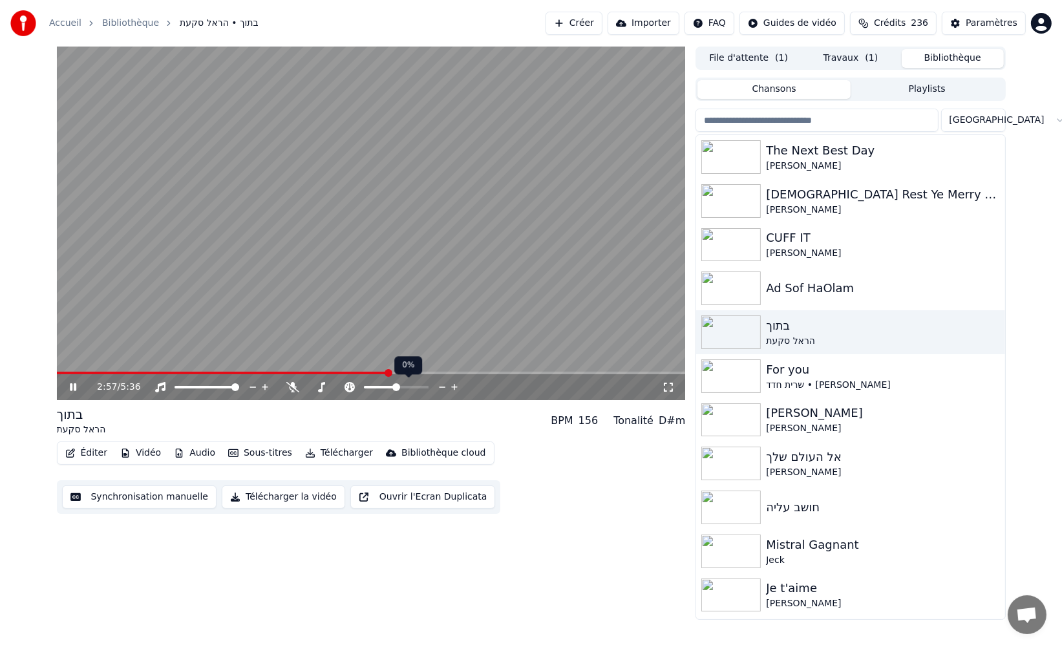
click at [453, 387] on icon at bounding box center [454, 387] width 6 height 6
click at [441, 387] on icon at bounding box center [442, 387] width 12 height 13
click at [413, 389] on icon at bounding box center [414, 387] width 12 height 13
click at [429, 389] on icon at bounding box center [426, 387] width 12 height 13
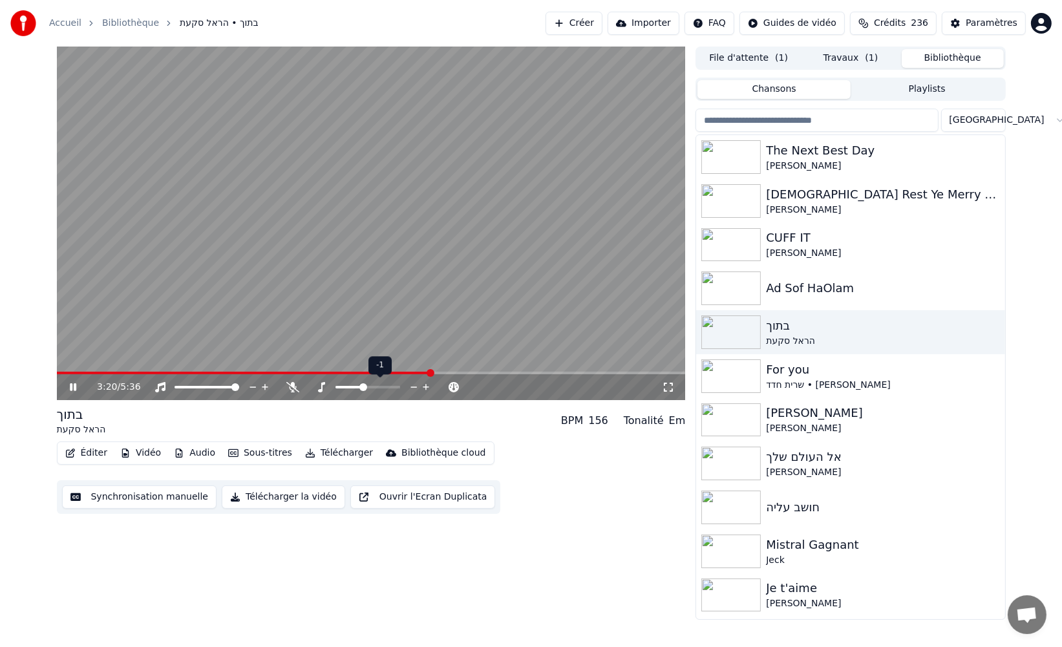
click at [429, 389] on icon at bounding box center [426, 387] width 12 height 13
click at [360, 372] on span at bounding box center [371, 373] width 629 height 3
click at [102, 375] on div "2:42 / 5:36" at bounding box center [371, 387] width 629 height 26
click at [99, 372] on span at bounding box center [208, 373] width 303 height 3
click at [105, 372] on span at bounding box center [105, 373] width 8 height 8
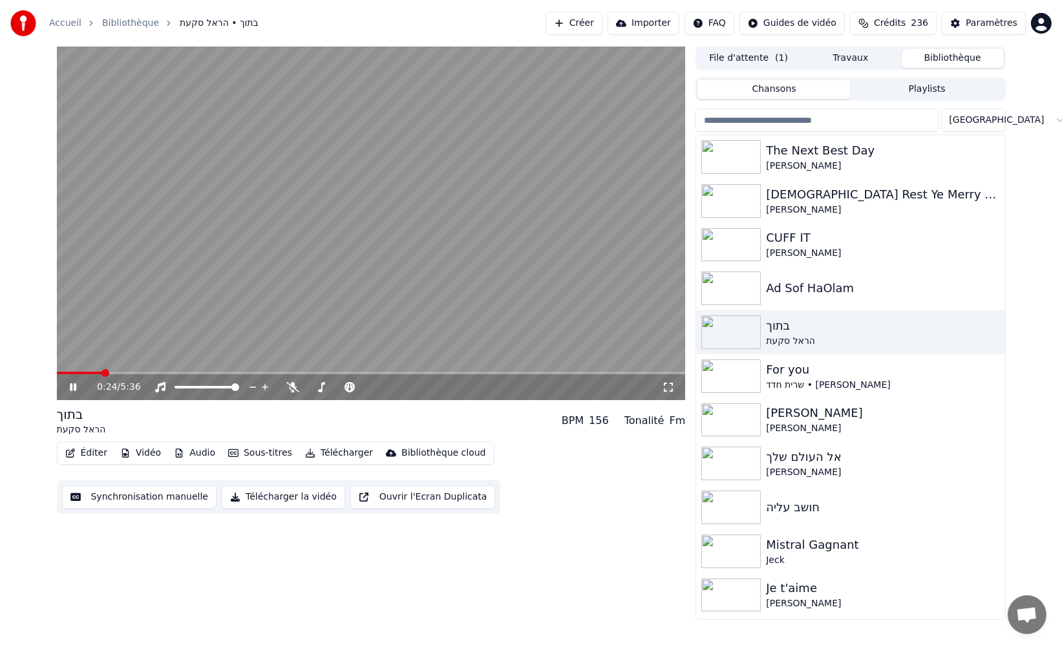
click at [110, 373] on span at bounding box center [371, 373] width 629 height 3
click at [117, 373] on span at bounding box center [115, 373] width 8 height 8
click at [503, 544] on div "0:31 / 5:36 בתוך הראל סקעת BPM 156 Tonalité Fm Éditer Vidéo Audio Sous-titres T…" at bounding box center [371, 334] width 629 height 574
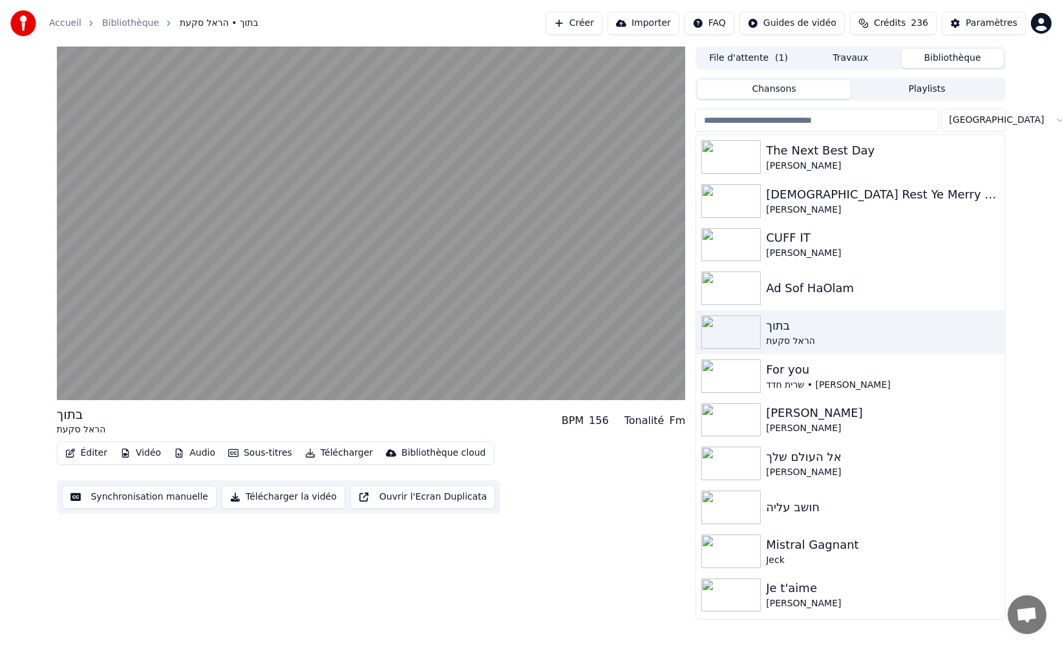
click at [1026, 71] on div "בתוך הראל סקעת BPM 156 Tonalité Fm Éditer Vidéo Audio Sous-titres Télécharger B…" at bounding box center [531, 334] width 1062 height 574
click at [1025, 61] on div "בתוך הראל סקעת BPM 156 Tonalité Fm Éditer Vidéo Audio Sous-titres Télécharger B…" at bounding box center [531, 334] width 1062 height 574
click at [1025, 55] on div "בתוך הראל סקעת BPM 156 Tonalité Fm Éditer Vidéo Audio Sous-titres Télécharger B…" at bounding box center [531, 334] width 1062 height 574
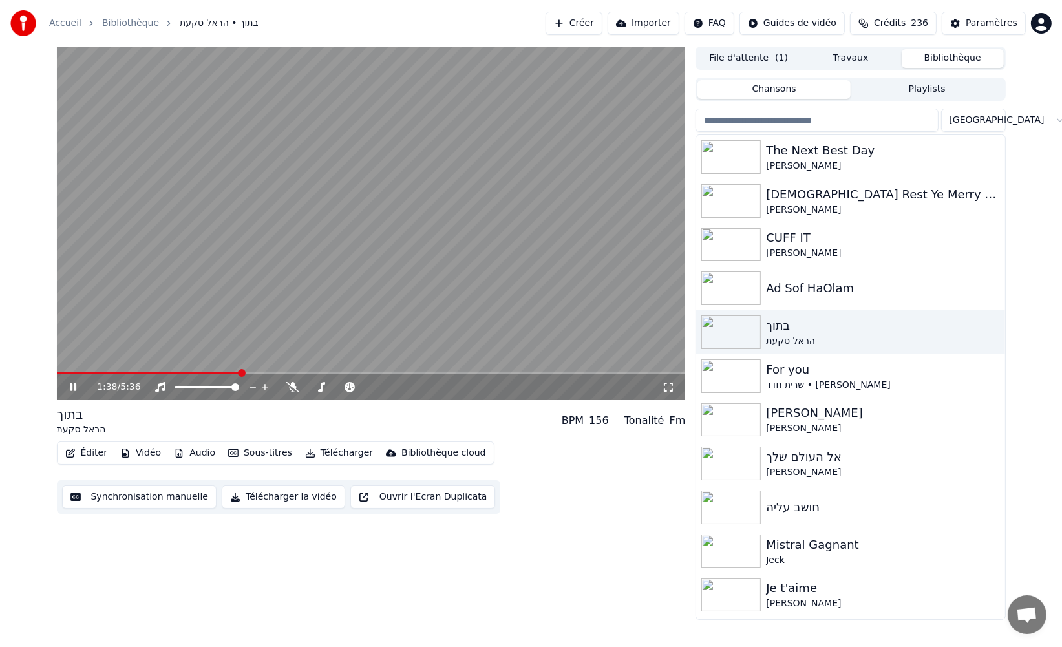
drag, startPoint x: 394, startPoint y: 423, endPoint x: 336, endPoint y: 385, distance: 68.7
click at [381, 416] on div "בתוך הראל סקעת BPM 156 Tonalité Fm" at bounding box center [371, 420] width 629 height 31
click at [383, 388] on icon at bounding box center [386, 387] width 12 height 13
click at [384, 388] on icon at bounding box center [386, 387] width 12 height 13
click at [413, 389] on icon at bounding box center [414, 387] width 12 height 13
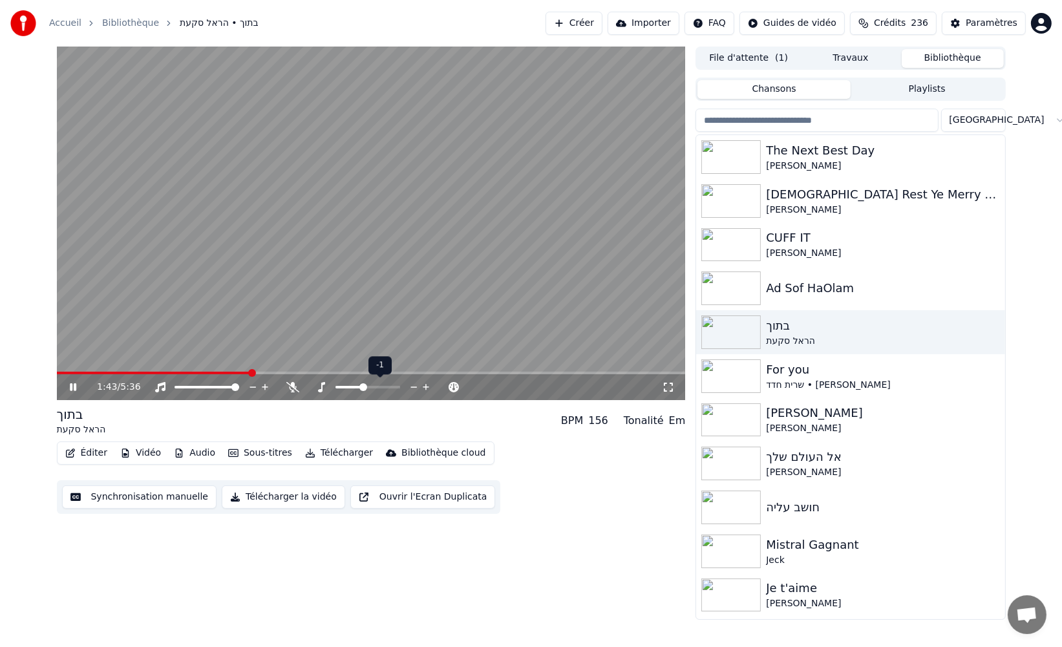
click at [413, 389] on icon at bounding box center [414, 387] width 12 height 13
drag, startPoint x: 164, startPoint y: 553, endPoint x: 154, endPoint y: 552, distance: 10.5
click at [144, 544] on div "1:52 / 5:36 בתוך הראל סקעת BPM 156 Tonalité D#m Éditer Vidéo Audio Sous-titres …" at bounding box center [371, 334] width 629 height 574
drag, startPoint x: 119, startPoint y: 541, endPoint x: 107, endPoint y: 539, distance: 11.8
click at [117, 540] on div "1:53 / 5:36 בתוך הראל סקעת BPM 156 Tonalité D#m Éditer Vidéo Audio Sous-titres …" at bounding box center [371, 334] width 629 height 574
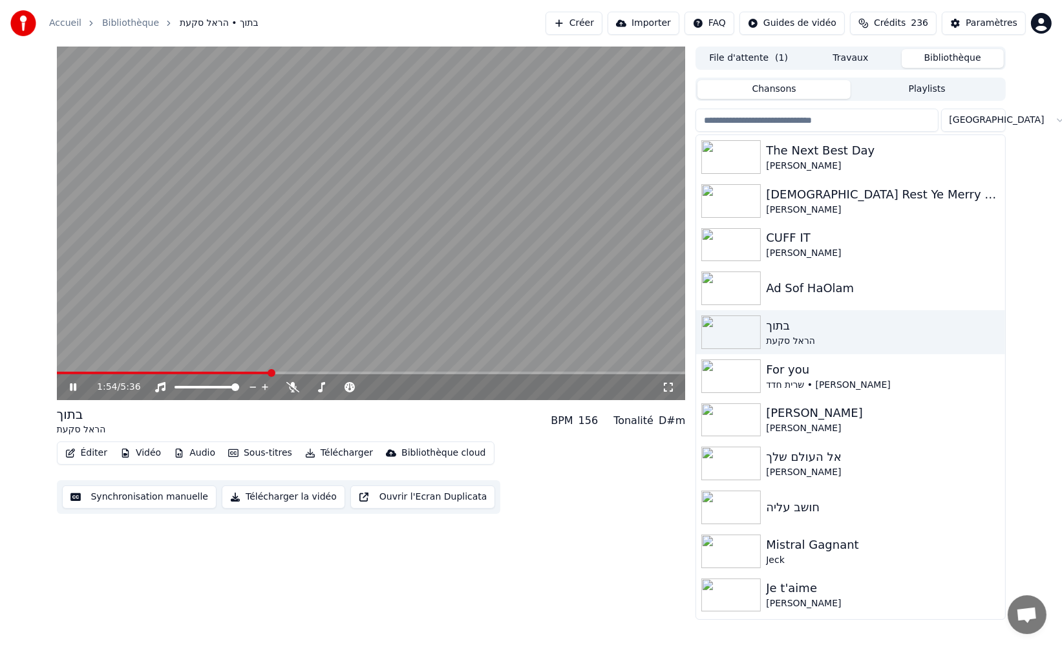
click at [68, 532] on div "1:54 / 5:36 בתוך הראל סקעת BPM 156 Tonalité D#m Éditer Vidéo Audio Sous-titres …" at bounding box center [371, 334] width 629 height 574
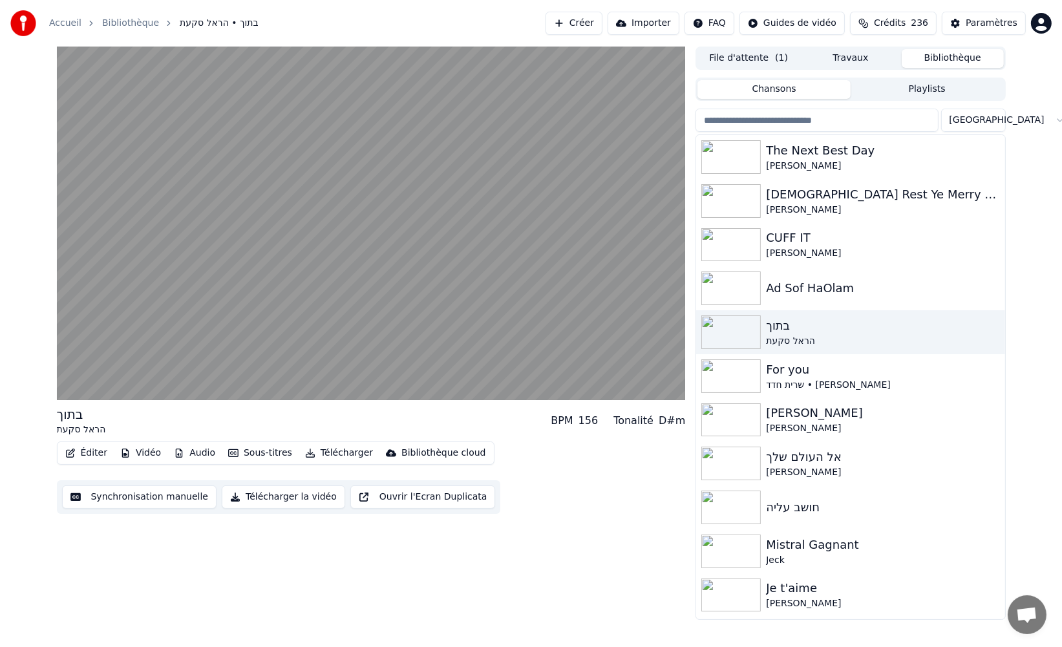
click at [68, 532] on div "בתוך הראל סקעת BPM 156 Tonalité D#m Éditer Vidéo Audio Sous-titres Télécharger …" at bounding box center [371, 334] width 629 height 574
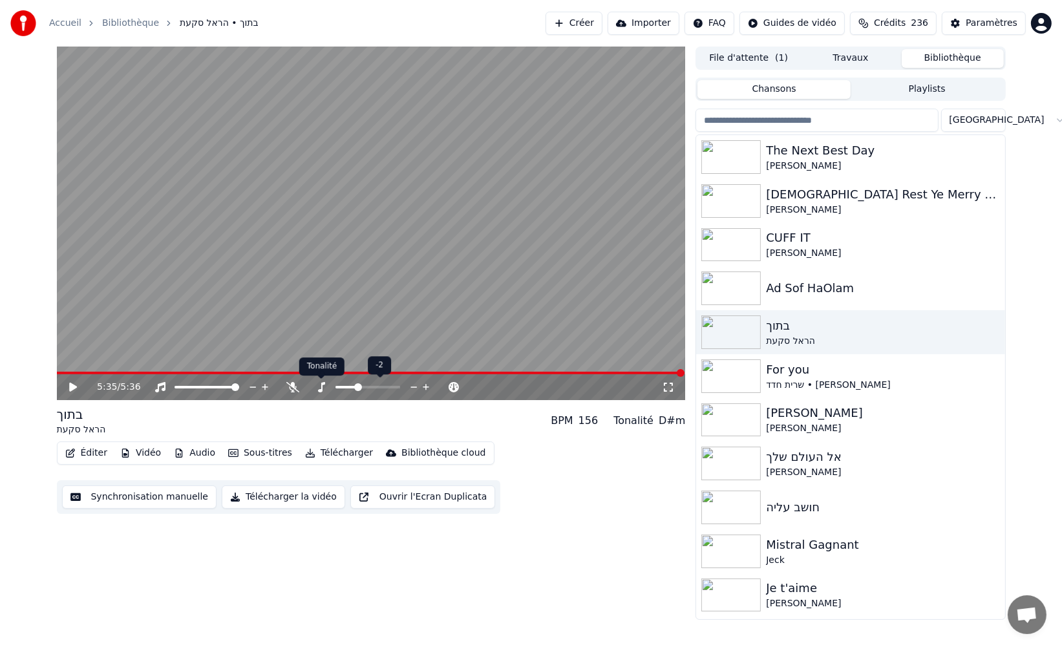
click at [316, 387] on icon at bounding box center [321, 387] width 13 height 10
click at [412, 387] on icon at bounding box center [414, 387] width 6 height 1
drag, startPoint x: 414, startPoint y: 388, endPoint x: 319, endPoint y: 388, distance: 95.7
click at [413, 388] on icon at bounding box center [414, 387] width 12 height 13
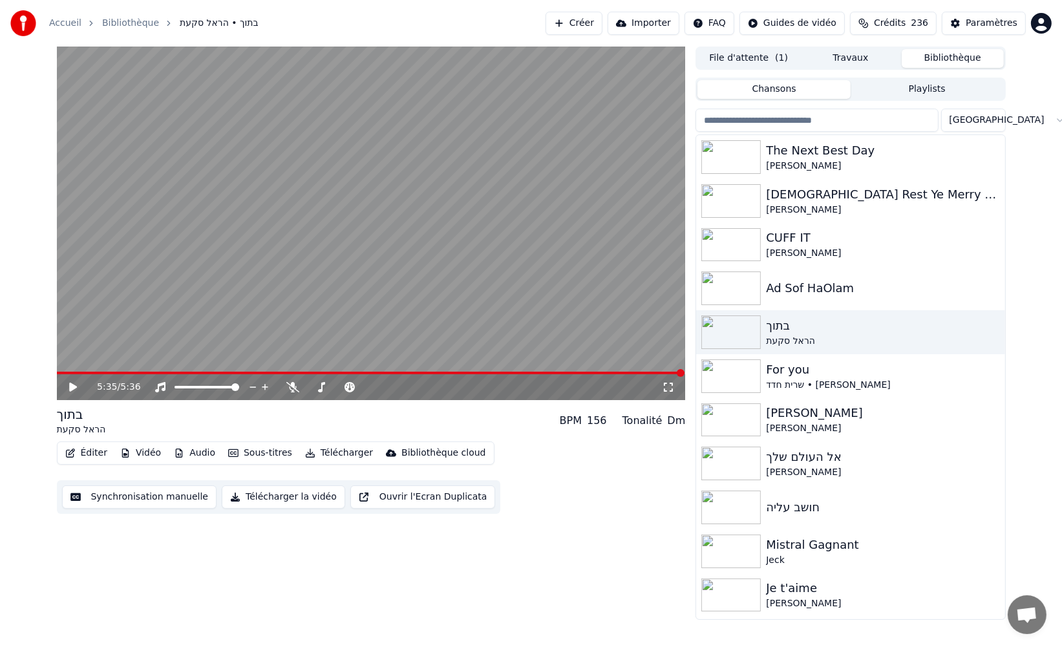
click at [220, 372] on span at bounding box center [371, 373] width 629 height 3
click at [67, 385] on icon at bounding box center [82, 387] width 30 height 10
click at [377, 371] on video at bounding box center [371, 224] width 629 height 354
click at [378, 374] on span at bounding box center [371, 373] width 629 height 3
click at [389, 303] on video at bounding box center [371, 224] width 629 height 354
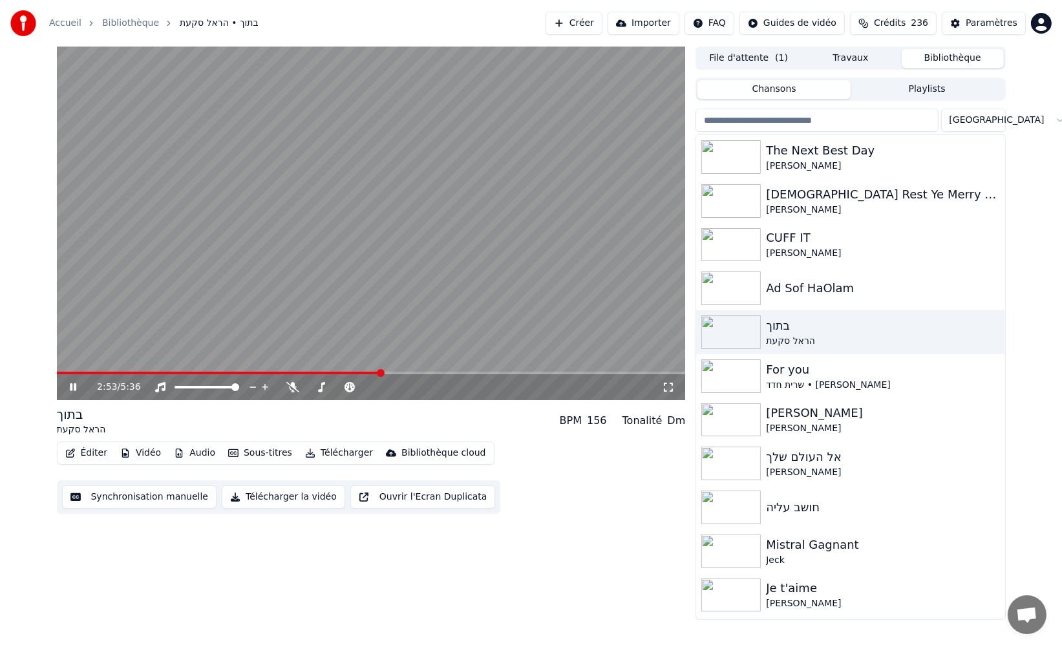
drag, startPoint x: 510, startPoint y: 537, endPoint x: 475, endPoint y: 542, distance: 36.0
drag, startPoint x: 445, startPoint y: 552, endPoint x: 573, endPoint y: 440, distance: 170.0
click at [451, 542] on div "2:53 / 5:36 בתוך הראל סקעת BPM 156 Tonalité Dm Éditer Vidéo Audio Sous-titres T…" at bounding box center [371, 334] width 629 height 574
click at [554, 374] on span at bounding box center [371, 373] width 629 height 3
click at [559, 372] on span at bounding box center [371, 373] width 629 height 3
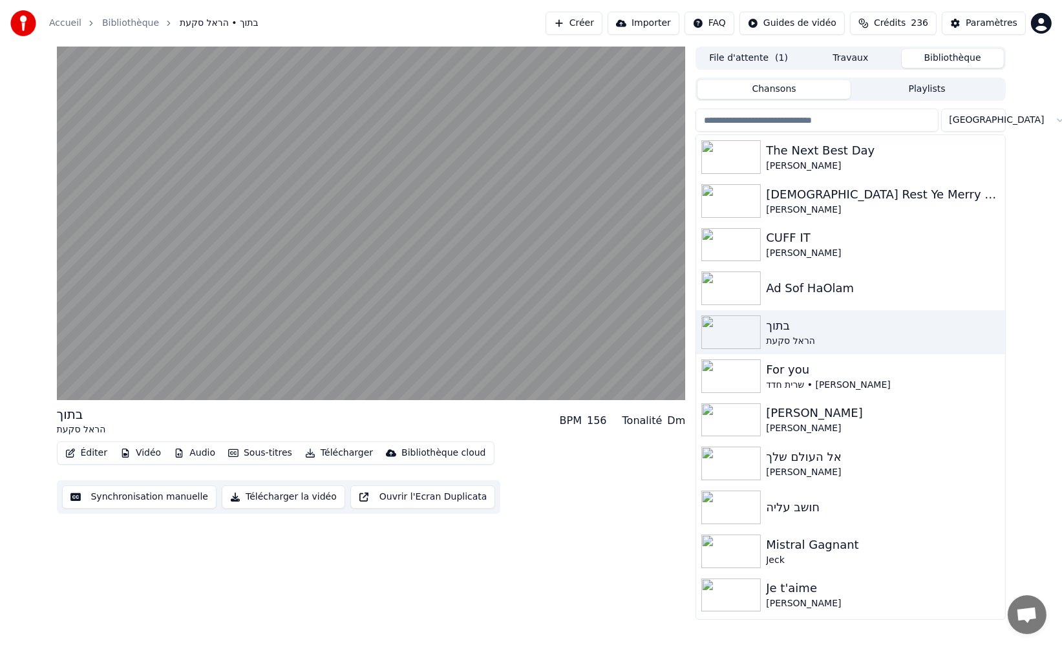
drag, startPoint x: 556, startPoint y: 513, endPoint x: 528, endPoint y: 499, distance: 31.8
click at [528, 499] on div "Éditer Vidéo Audio Sous-titres Télécharger Bibliothèque cloud Synchronisation m…" at bounding box center [371, 478] width 629 height 72
drag, startPoint x: 519, startPoint y: 493, endPoint x: 514, endPoint y: 486, distance: 8.3
click at [518, 490] on div "Éditer Vidéo Audio Sous-titres Télécharger Bibliothèque cloud Synchronisation m…" at bounding box center [371, 478] width 629 height 72
drag, startPoint x: 513, startPoint y: 480, endPoint x: 511, endPoint y: 466, distance: 13.7
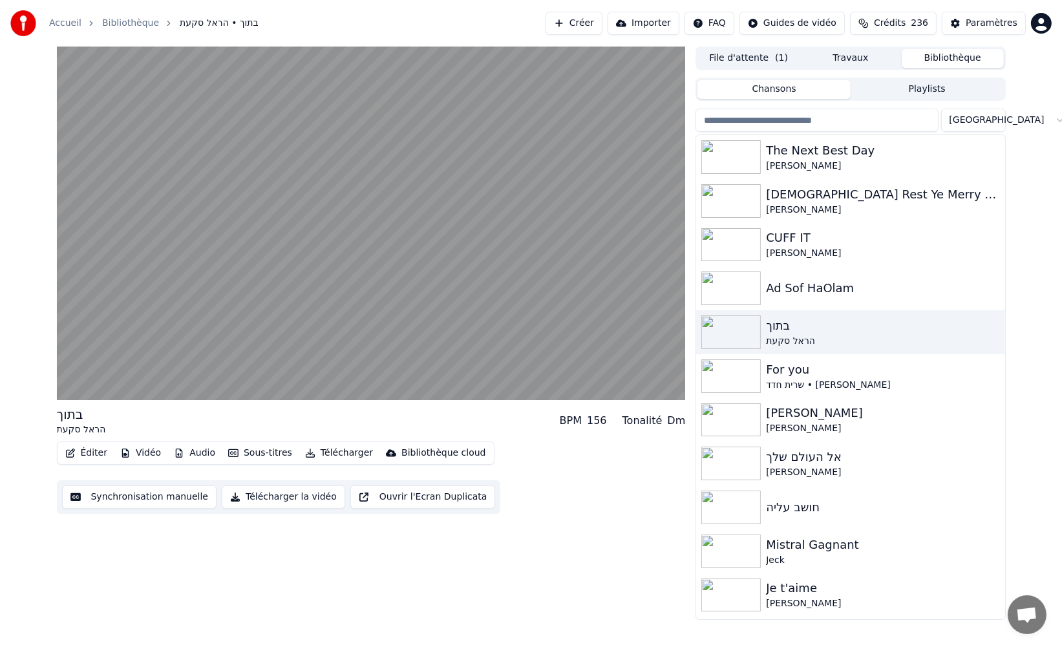
click at [510, 456] on div "Éditer Vidéo Audio Sous-titres Télécharger Bibliothèque cloud Synchronisation m…" at bounding box center [371, 478] width 629 height 72
click at [496, 420] on div "בתוך הראל סקעת BPM 156 Tonalité Dm" at bounding box center [371, 420] width 629 height 31
drag, startPoint x: 493, startPoint y: 420, endPoint x: 485, endPoint y: 419, distance: 8.5
click at [464, 416] on div "בתוך הראל סקעת BPM 156 Tonalité Dm" at bounding box center [371, 420] width 629 height 31
click at [475, 416] on div "בתוך הראל סקעת BPM 156 Tonalité Dm" at bounding box center [371, 420] width 629 height 31
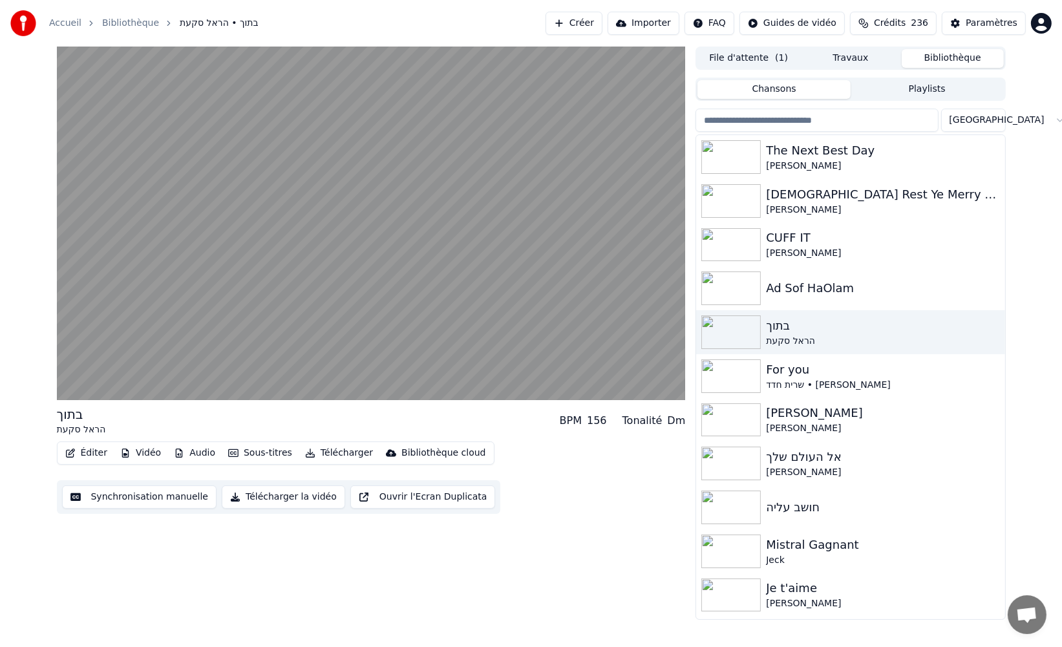
drag, startPoint x: 487, startPoint y: 421, endPoint x: 462, endPoint y: 418, distance: 24.7
drag, startPoint x: 462, startPoint y: 418, endPoint x: 453, endPoint y: 418, distance: 9.1
click at [461, 418] on div "בתוך הראל סקעת BPM 156 Tonalité Dm" at bounding box center [371, 420] width 629 height 31
drag, startPoint x: 437, startPoint y: 417, endPoint x: 431, endPoint y: 405, distance: 13.3
click at [436, 416] on div "בתוך הראל סקעת BPM 156 Tonalité Dm" at bounding box center [371, 420] width 629 height 31
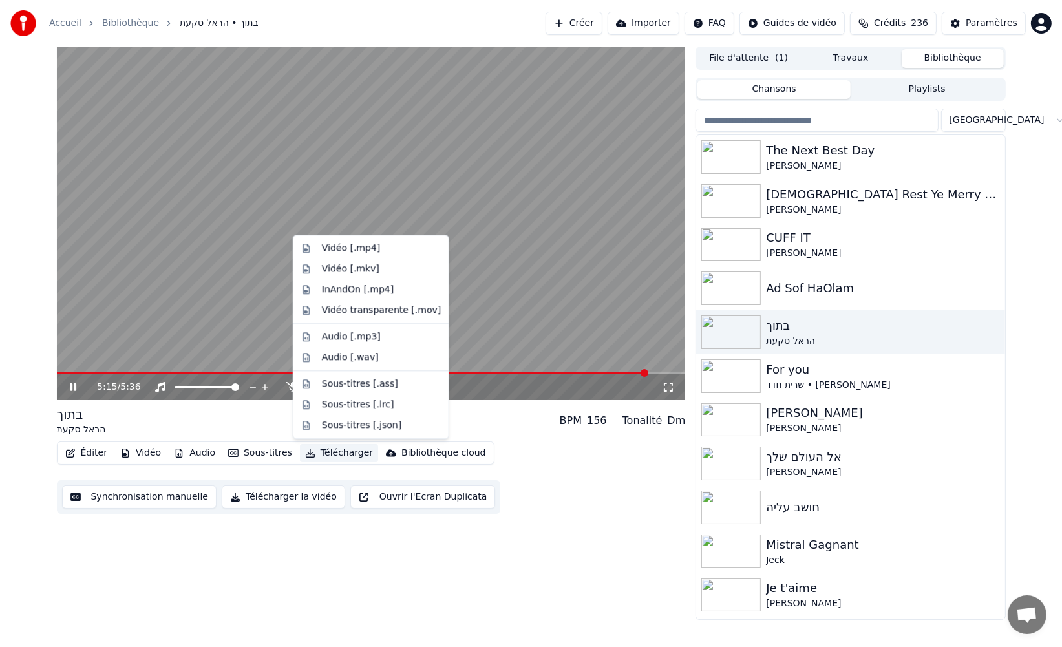
click at [333, 456] on button "Télécharger" at bounding box center [339, 453] width 78 height 18
click at [350, 250] on div "Vidéo [.mp4]" at bounding box center [351, 248] width 58 height 13
